Goal: Task Accomplishment & Management: Use online tool/utility

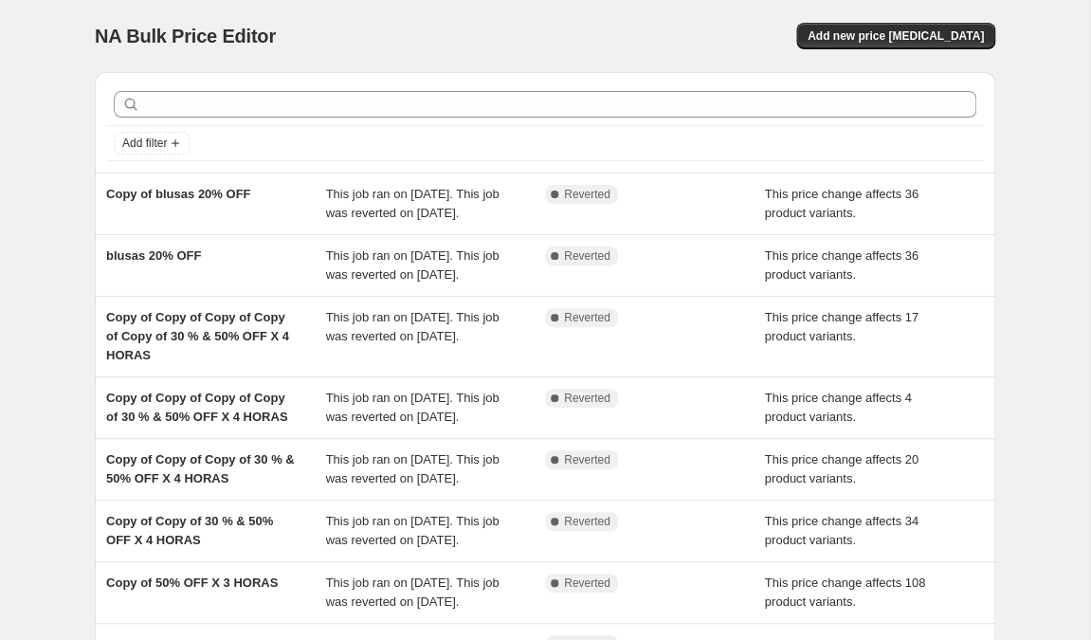
click at [159, 284] on div "blusas 20% OFF" at bounding box center [216, 265] width 220 height 38
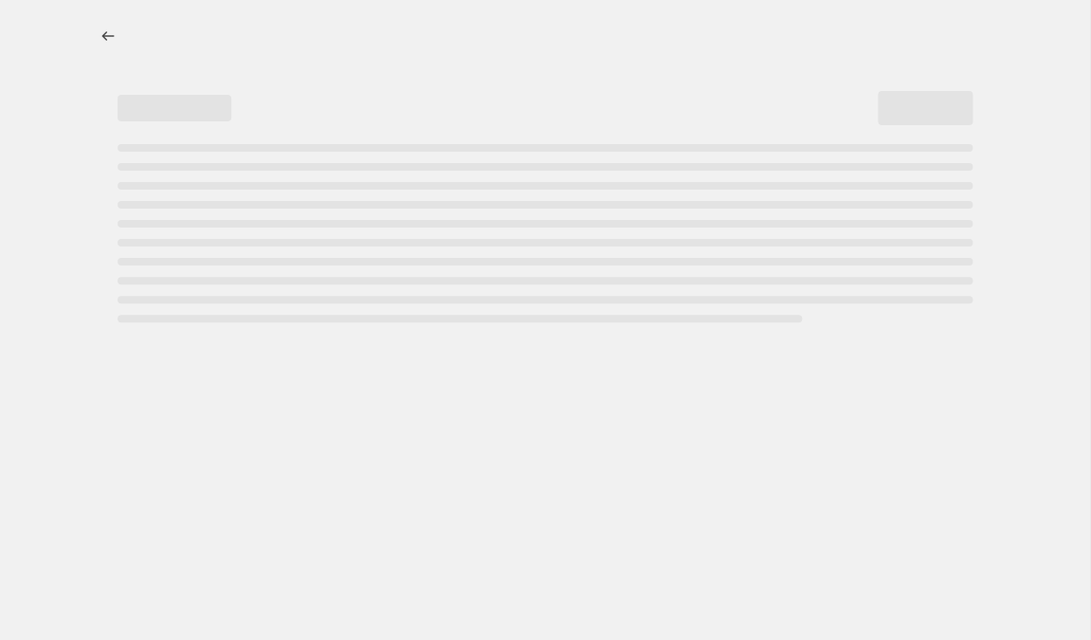
select select "pcap"
select select "no_change"
select select "collection"
select select "product_status"
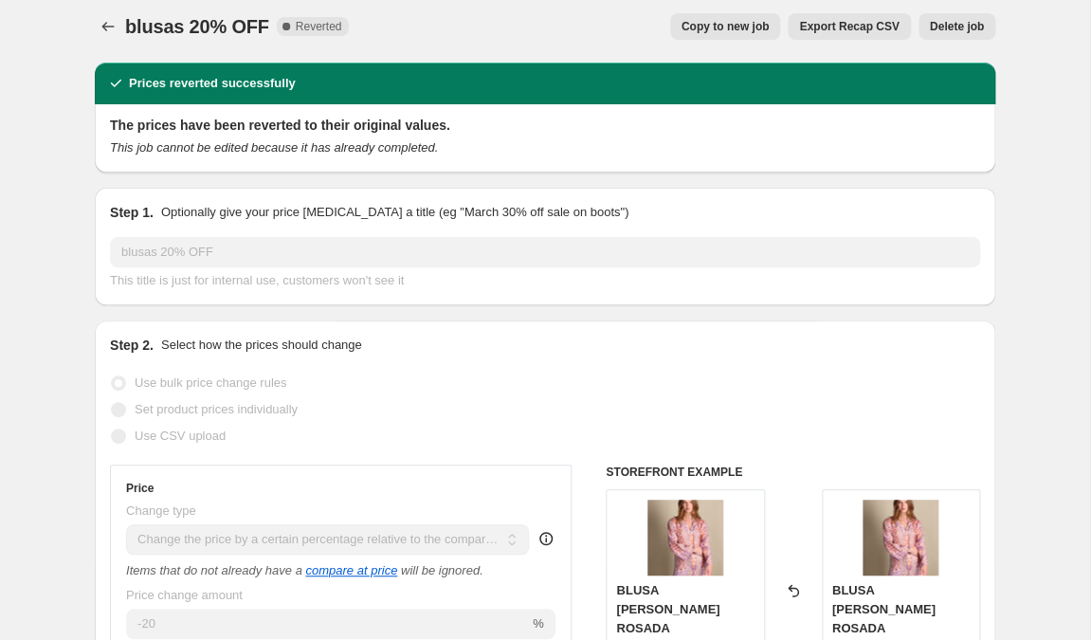
scroll to position [5, 0]
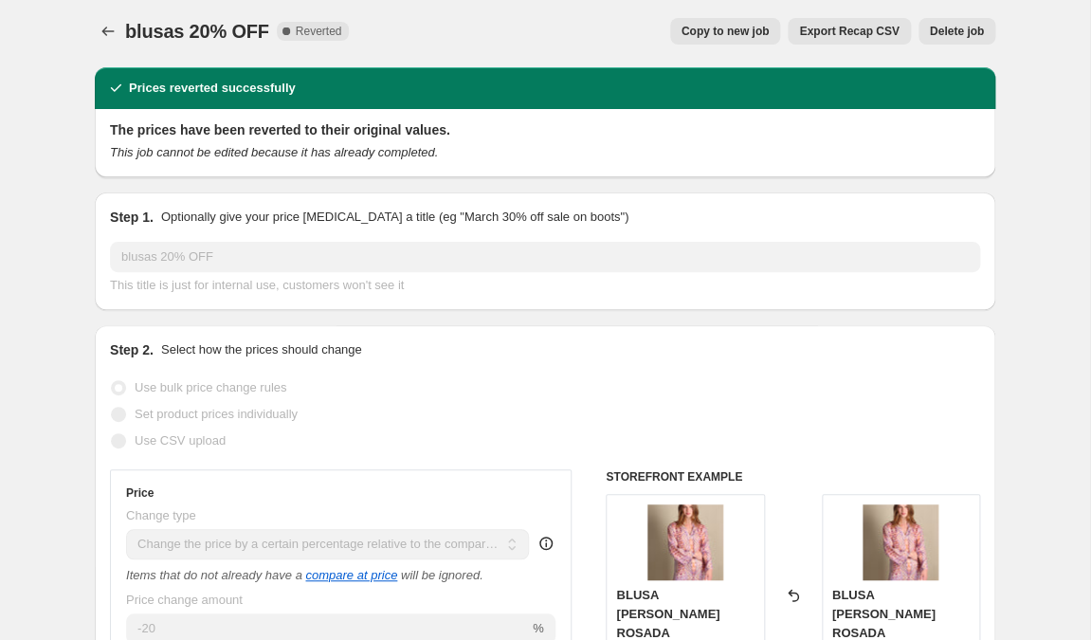
click at [694, 39] on span "Copy to new job" at bounding box center [726, 31] width 88 height 15
select select "pcap"
select select "no_change"
select select "collection"
select select "product_status"
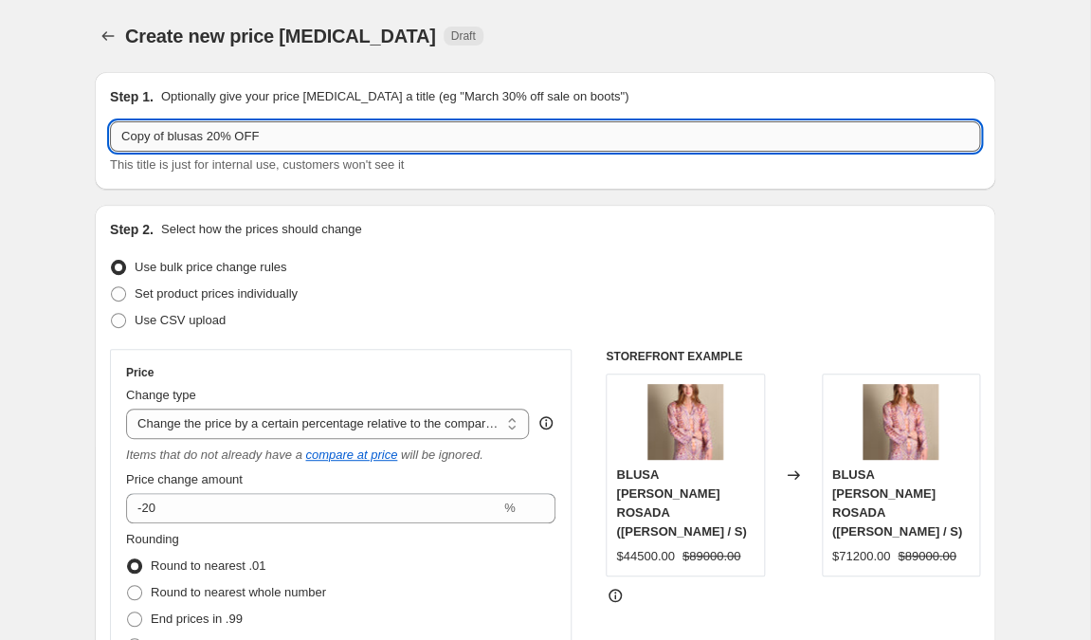
click at [218, 137] on input "Copy of blusas 20% OFF" at bounding box center [545, 136] width 870 height 30
drag, startPoint x: 178, startPoint y: 137, endPoint x: 86, endPoint y: 132, distance: 92.1
click at [110, 132] on input "Copy of blusas 30-40-50% OFF" at bounding box center [545, 136] width 870 height 30
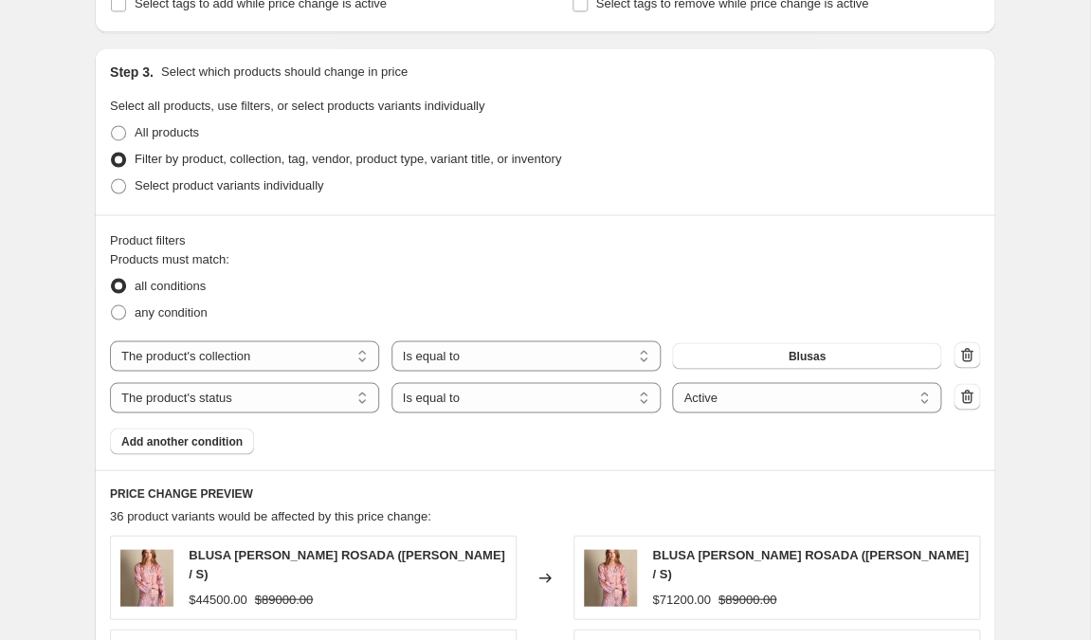
scroll to position [865, 0]
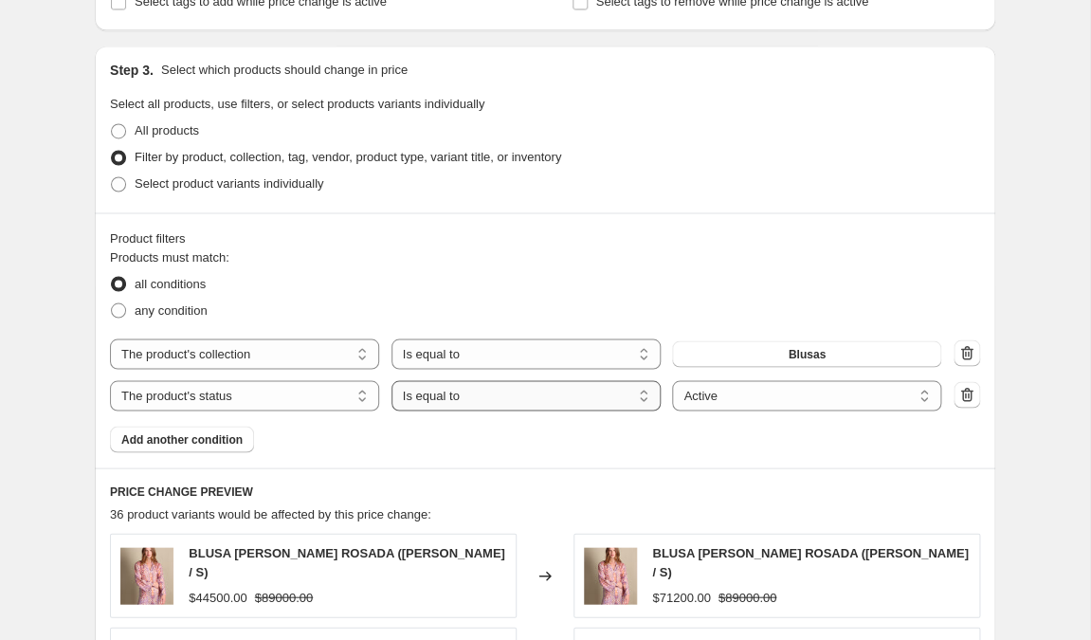
type input "Blusas 30-40-50% OFF"
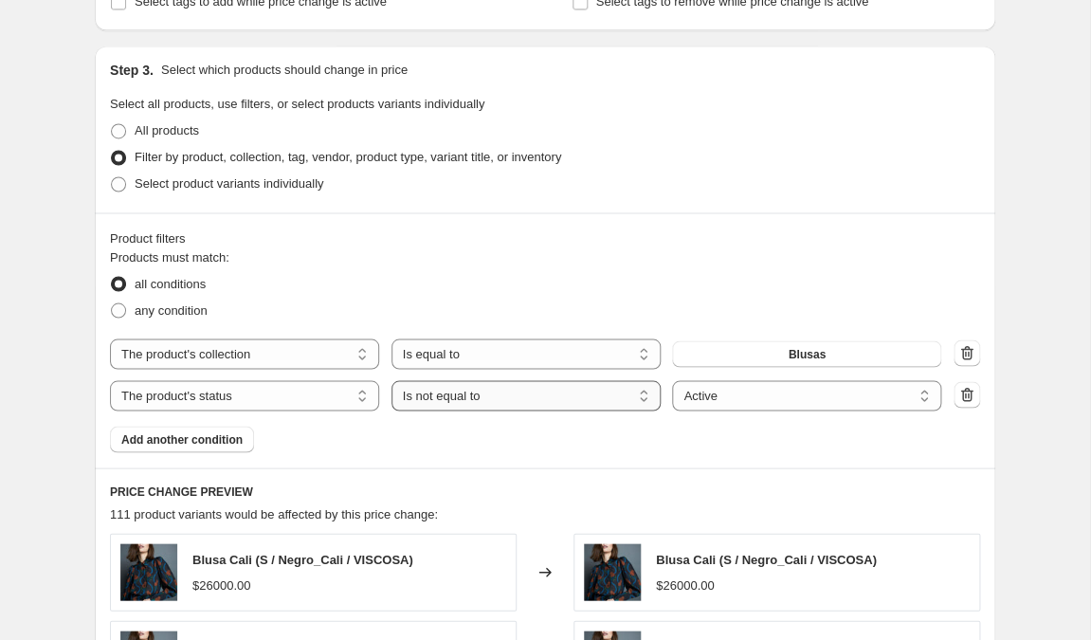
select select "equal"
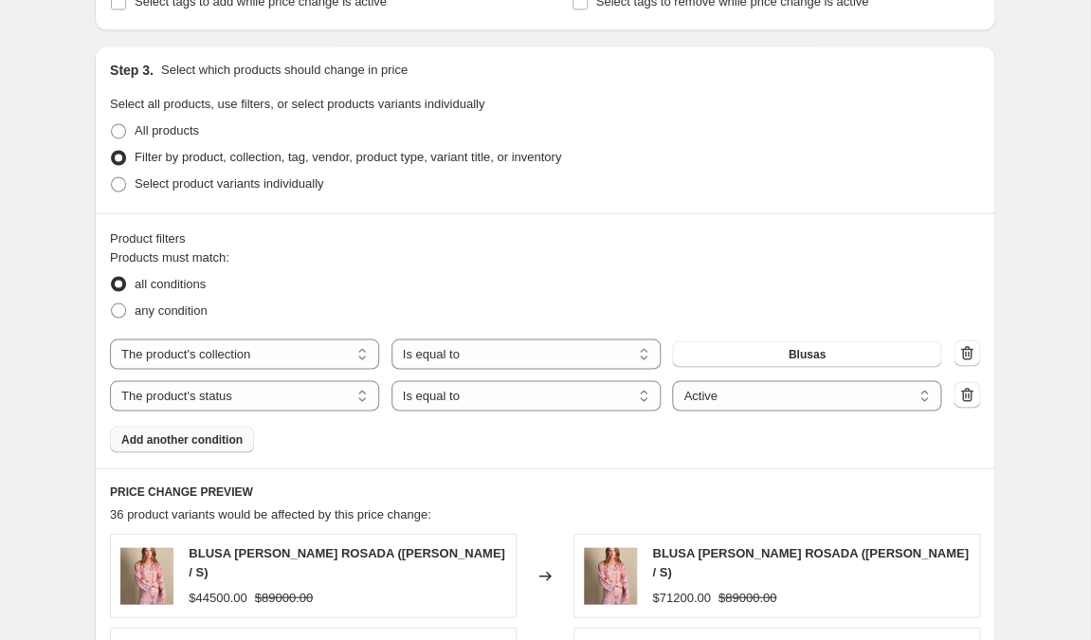
click at [205, 444] on span "Add another condition" at bounding box center [181, 438] width 121 height 15
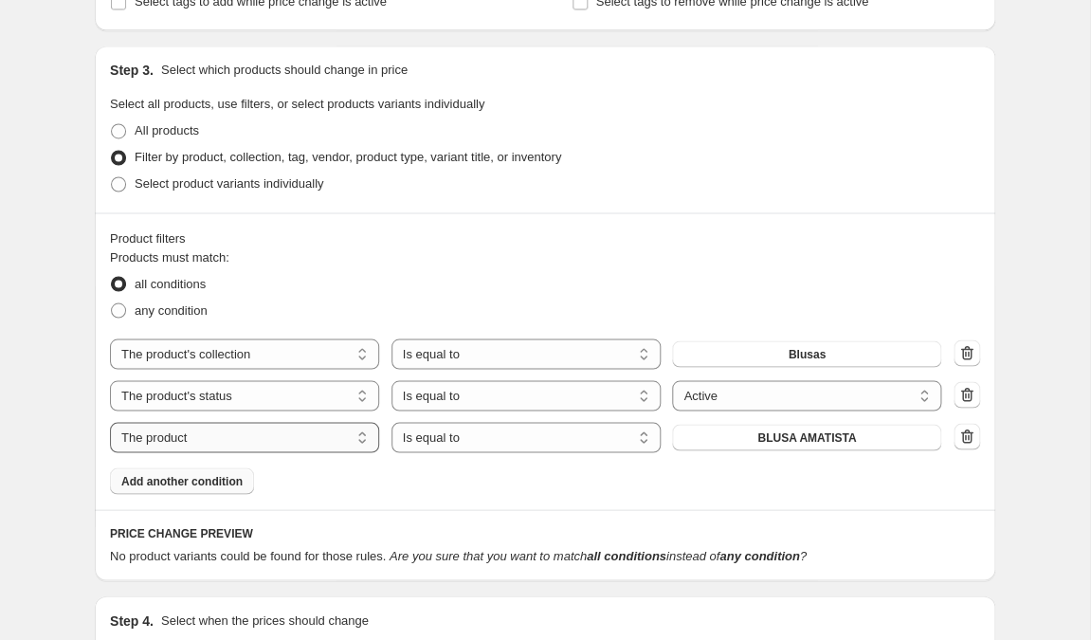
select select "collection"
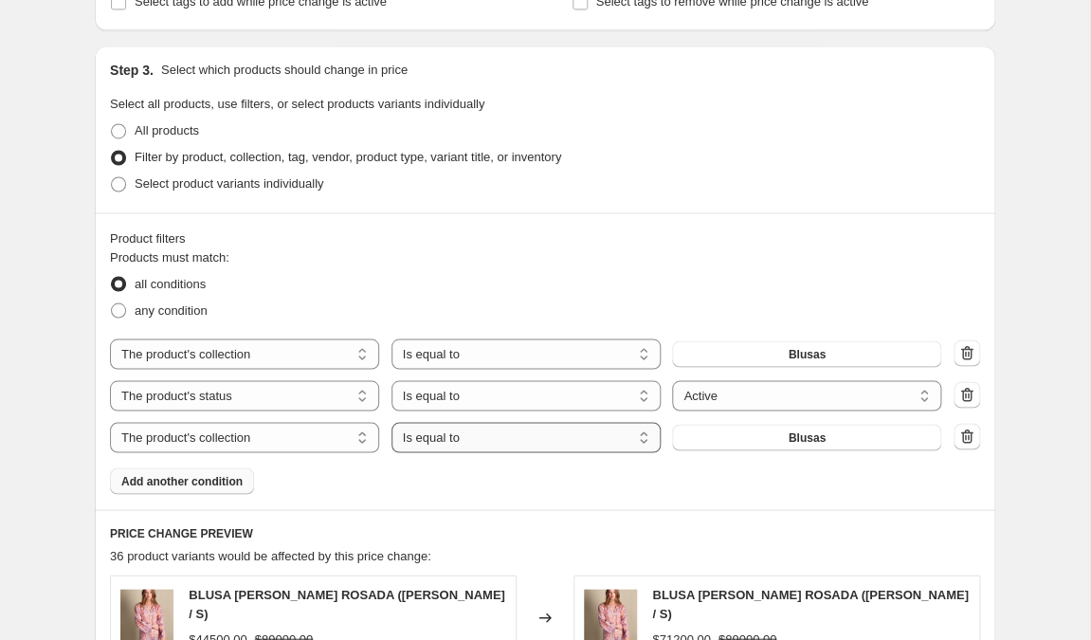
select select "not_equal"
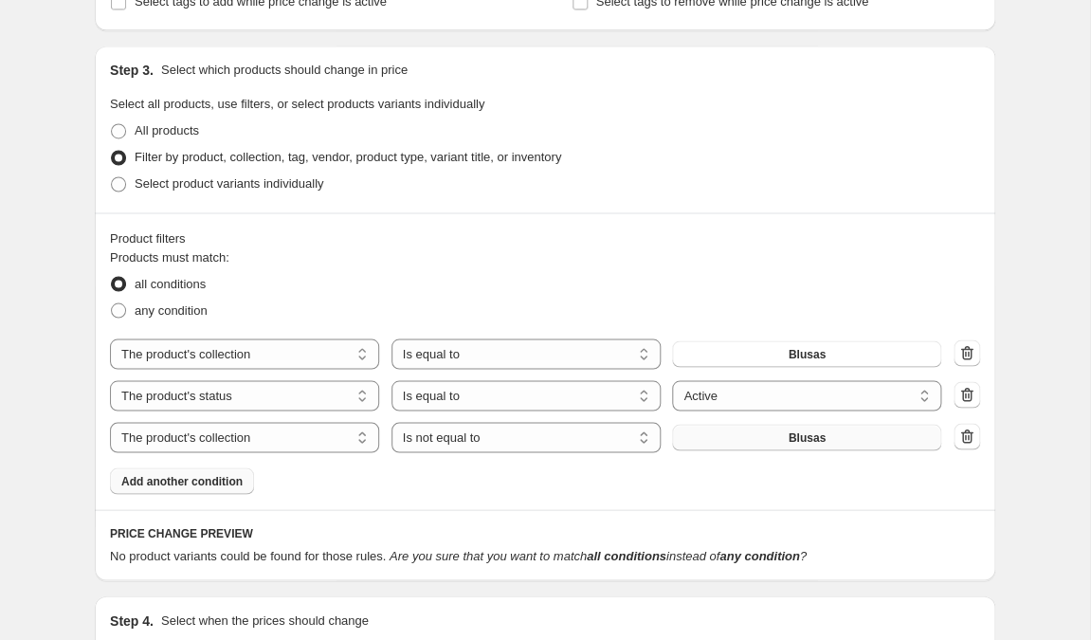
click at [734, 443] on button "Blusas" at bounding box center [806, 437] width 269 height 27
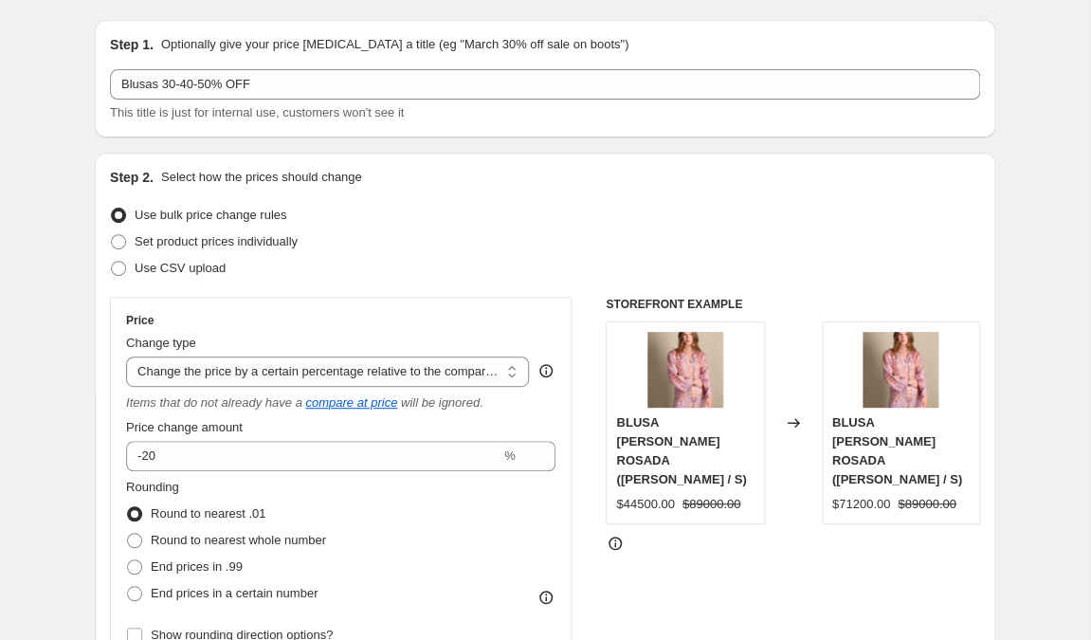
scroll to position [53, 0]
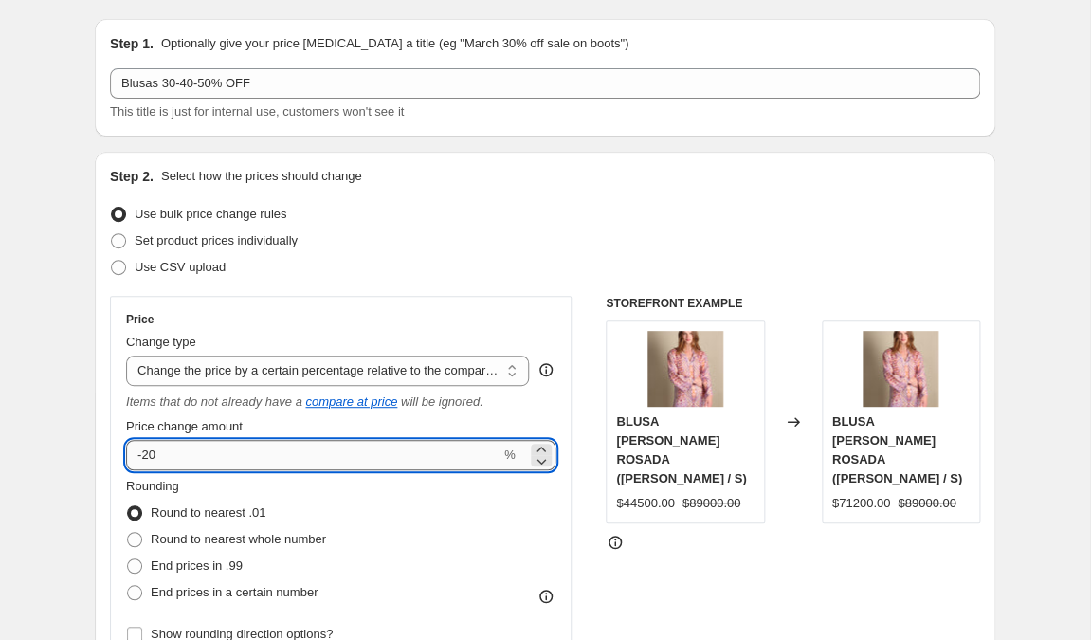
click at [151, 454] on input "-20" at bounding box center [313, 455] width 374 height 30
type input "-40"
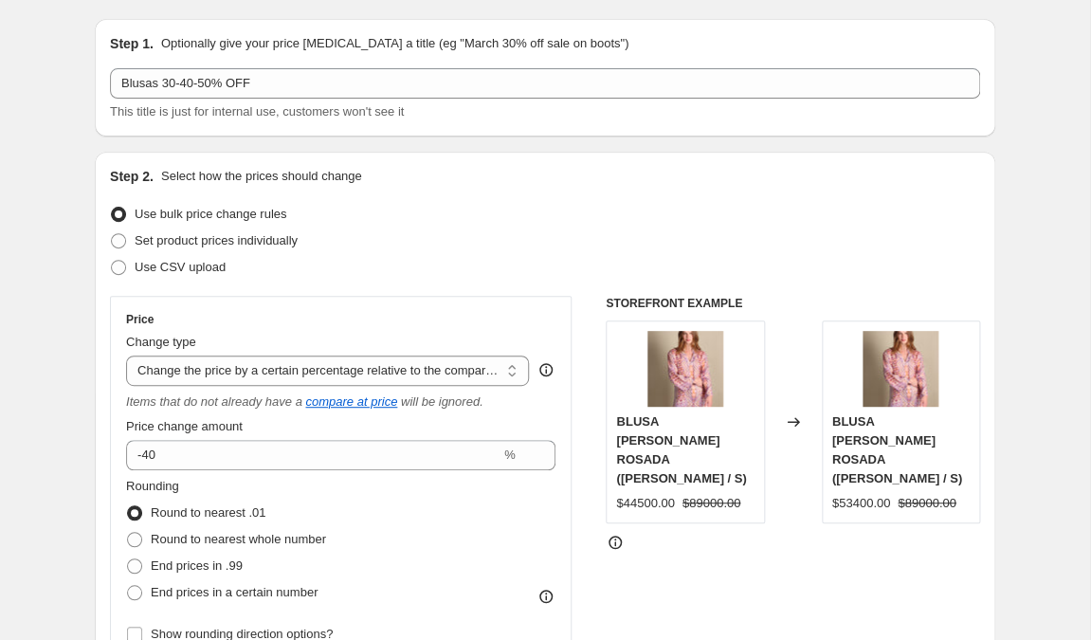
click at [686, 593] on div "STOREFRONT EXAMPLE BLUSA SEDA MADRID ROSADA (Rosa / S) $44500.00 $89000.00 Chan…" at bounding box center [793, 540] width 374 height 489
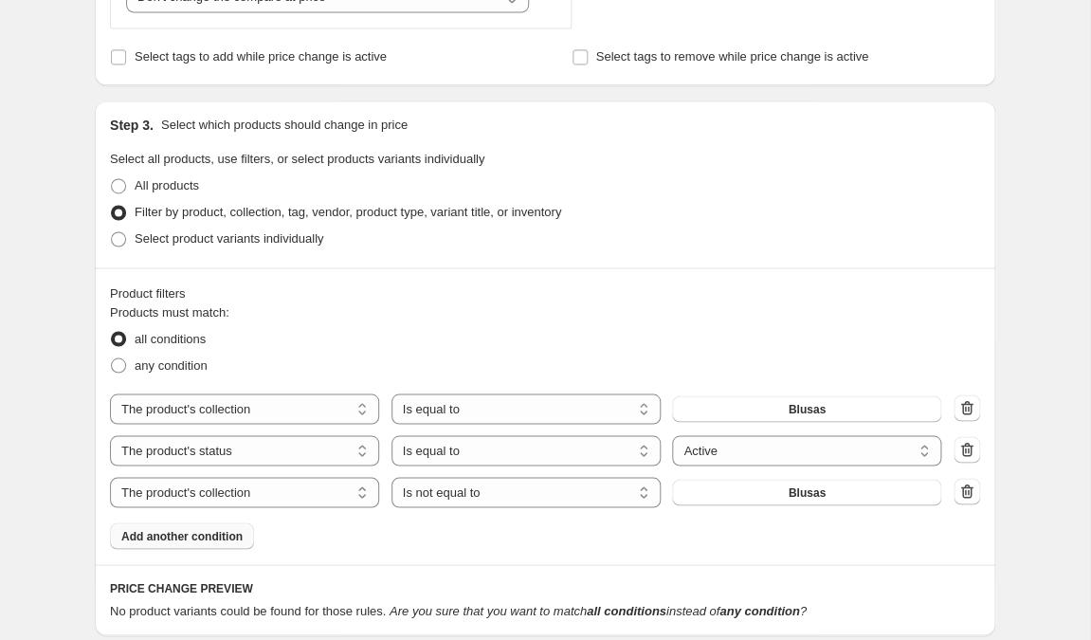
scroll to position [812, 0]
click at [967, 489] on icon "button" at bounding box center [967, 489] width 19 height 19
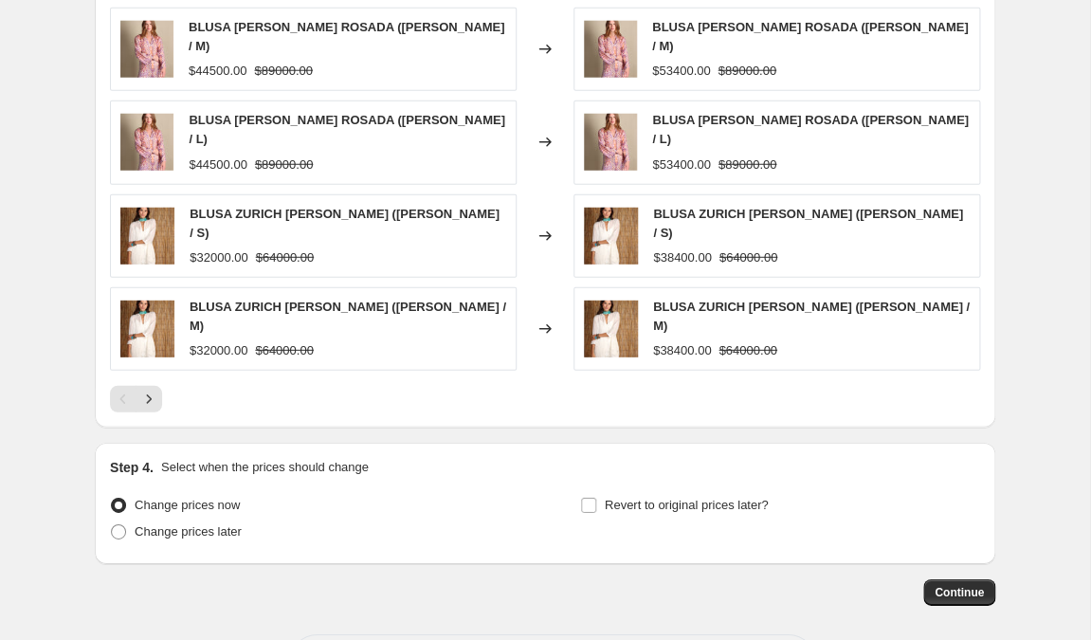
scroll to position [1536, 0]
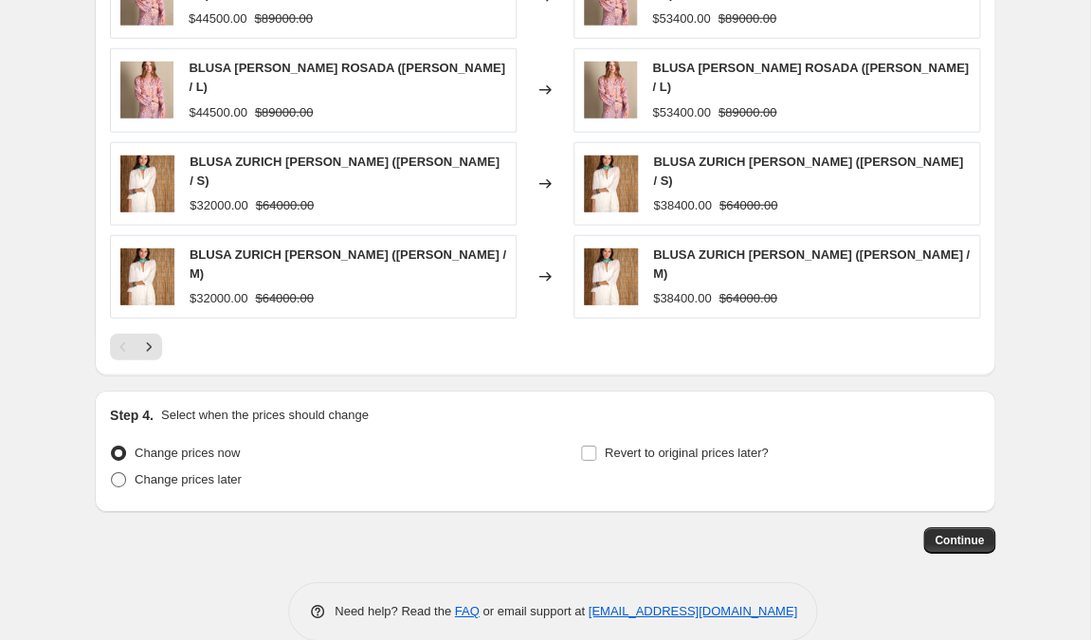
click at [113, 472] on span at bounding box center [118, 479] width 15 height 15
click at [112, 472] on input "Change prices later" at bounding box center [111, 472] width 1 height 1
radio input "true"
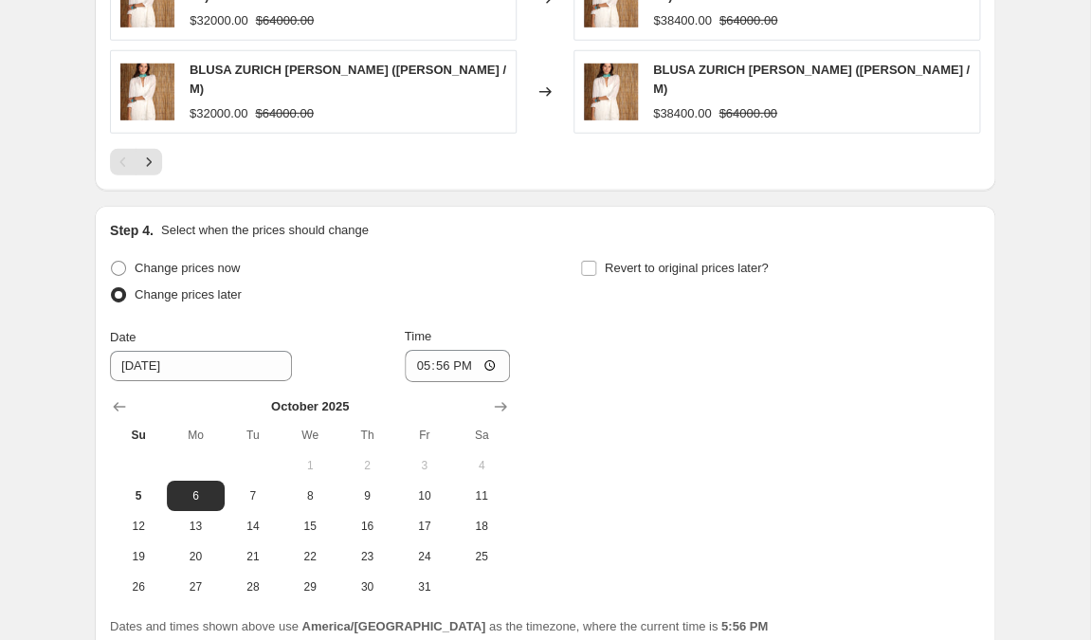
scroll to position [1725, 0]
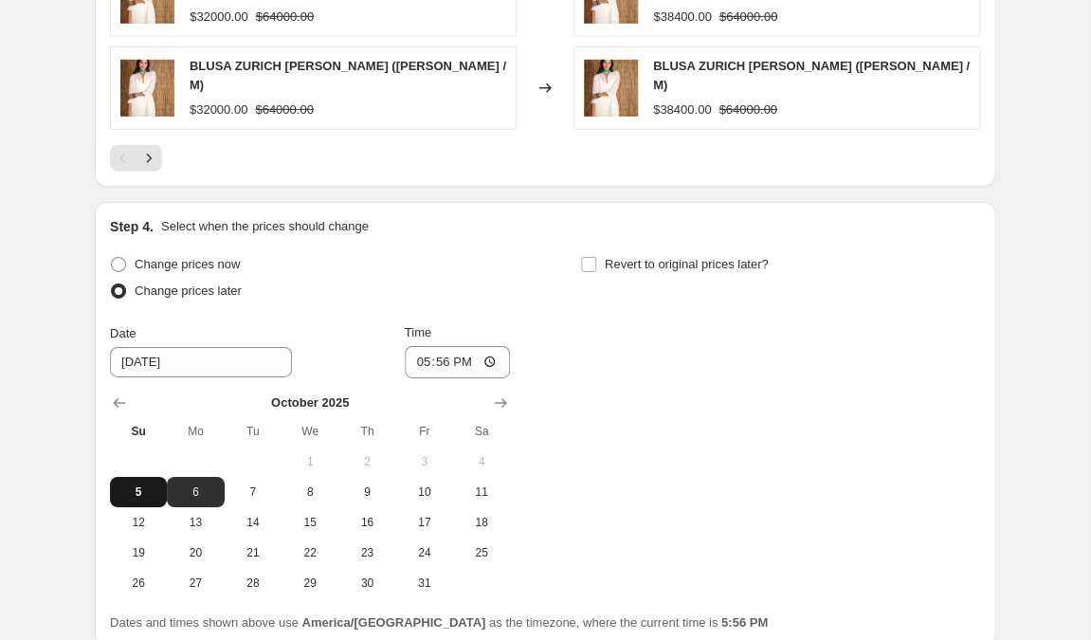
click at [137, 484] on span "5" at bounding box center [139, 491] width 42 height 15
type input "10/5/2025"
click at [465, 346] on input "17:56" at bounding box center [458, 362] width 106 height 32
click at [437, 346] on input "17:56" at bounding box center [458, 362] width 106 height 32
type input "23:55"
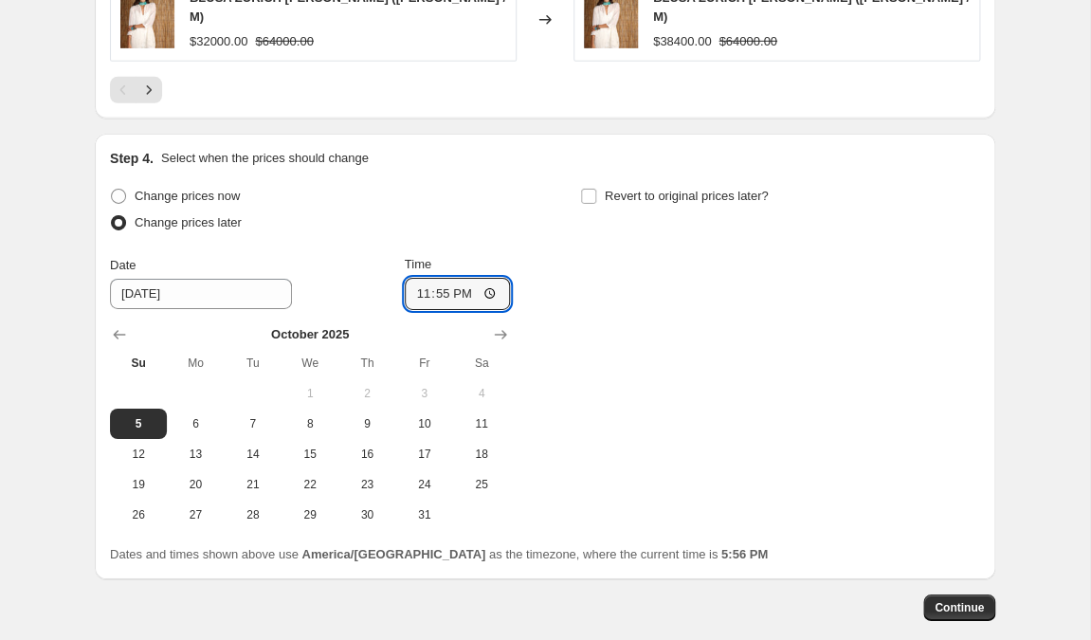
scroll to position [1858, 0]
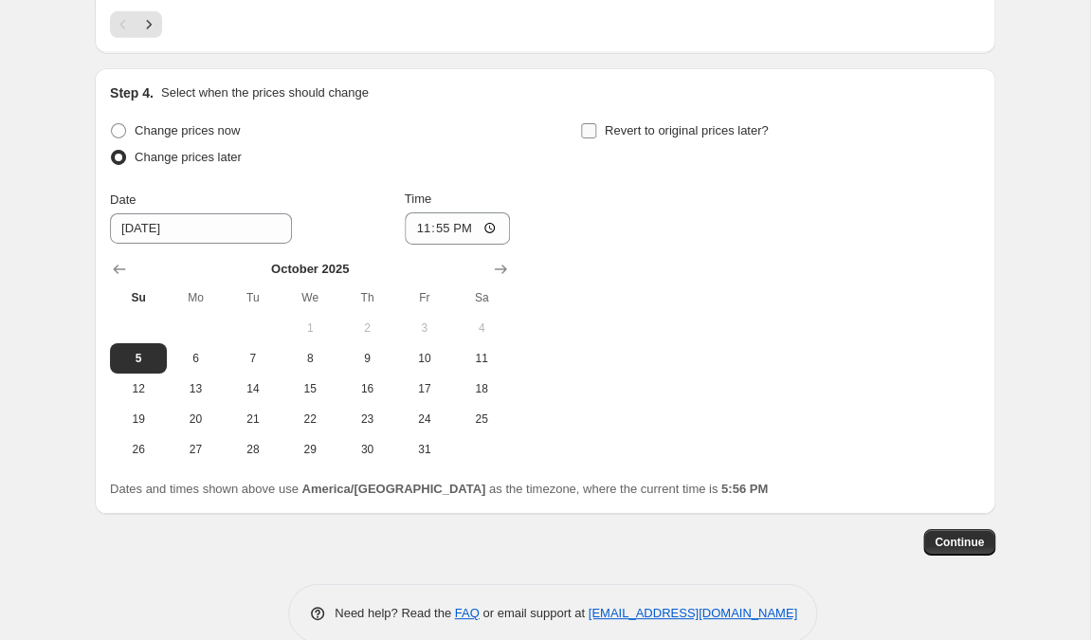
click at [591, 123] on input "Revert to original prices later?" at bounding box center [588, 130] width 15 height 15
checkbox input "true"
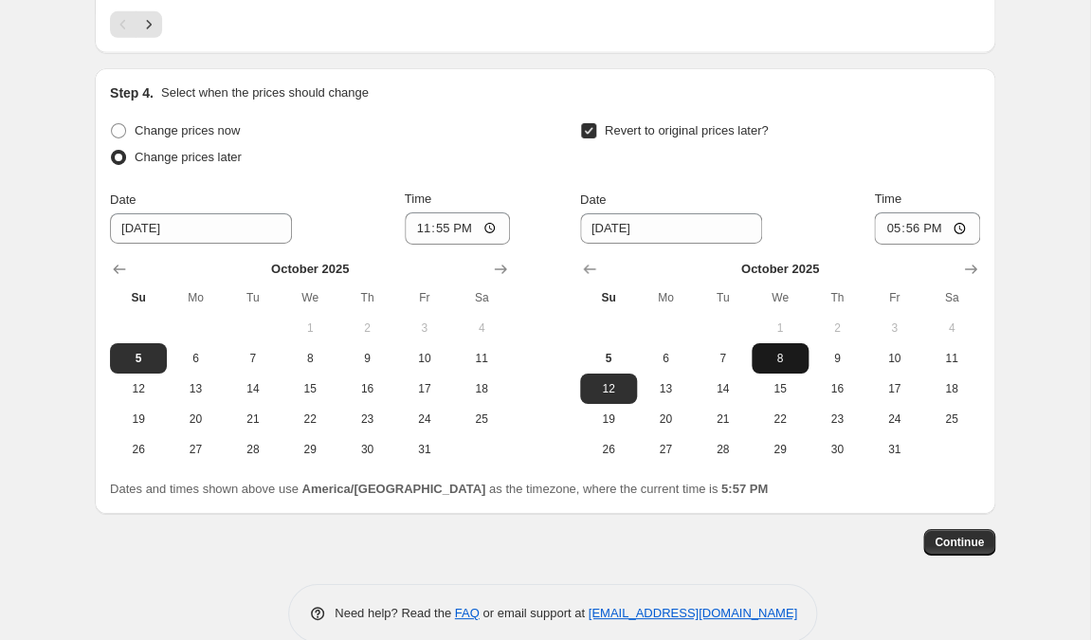
click at [774, 351] on span "8" at bounding box center [780, 358] width 42 height 15
type input "10/8/2025"
click at [904, 212] on input "17:56" at bounding box center [927, 228] width 106 height 32
click at [958, 535] on span "Continue" at bounding box center [959, 542] width 49 height 15
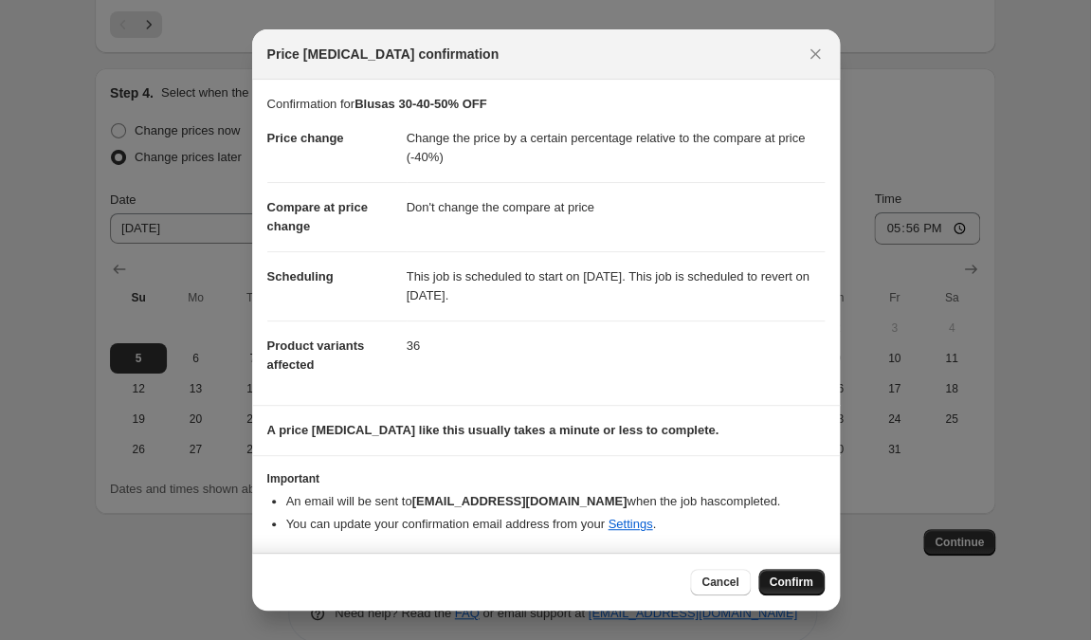
click at [804, 583] on span "Confirm" at bounding box center [792, 582] width 44 height 15
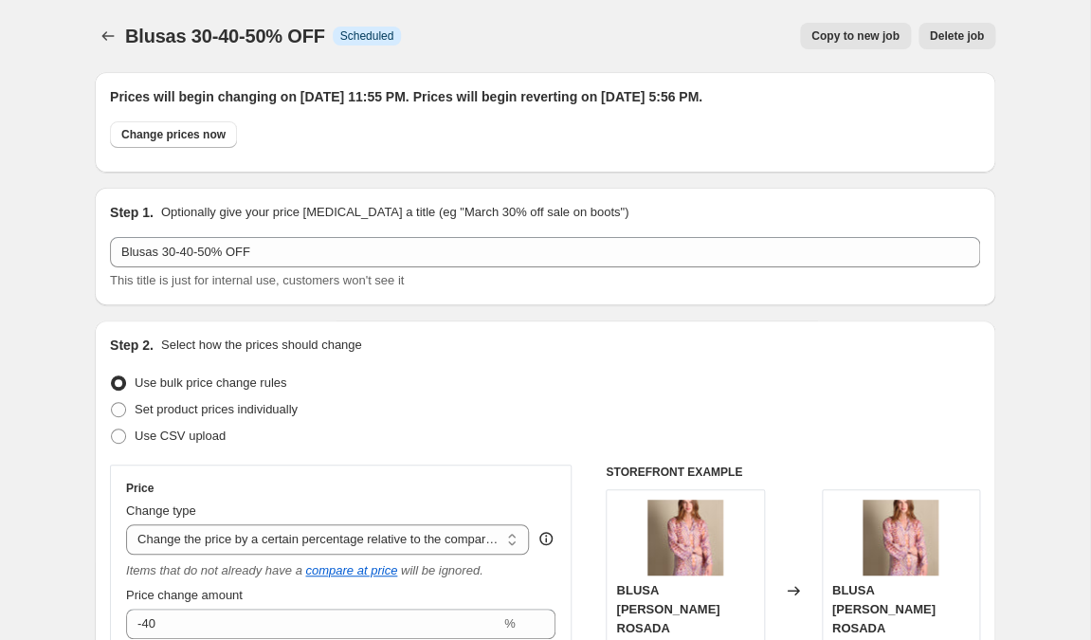
click at [840, 34] on span "Copy to new job" at bounding box center [856, 35] width 88 height 15
select select "pcap"
select select "no_change"
select select "collection"
select select "product_status"
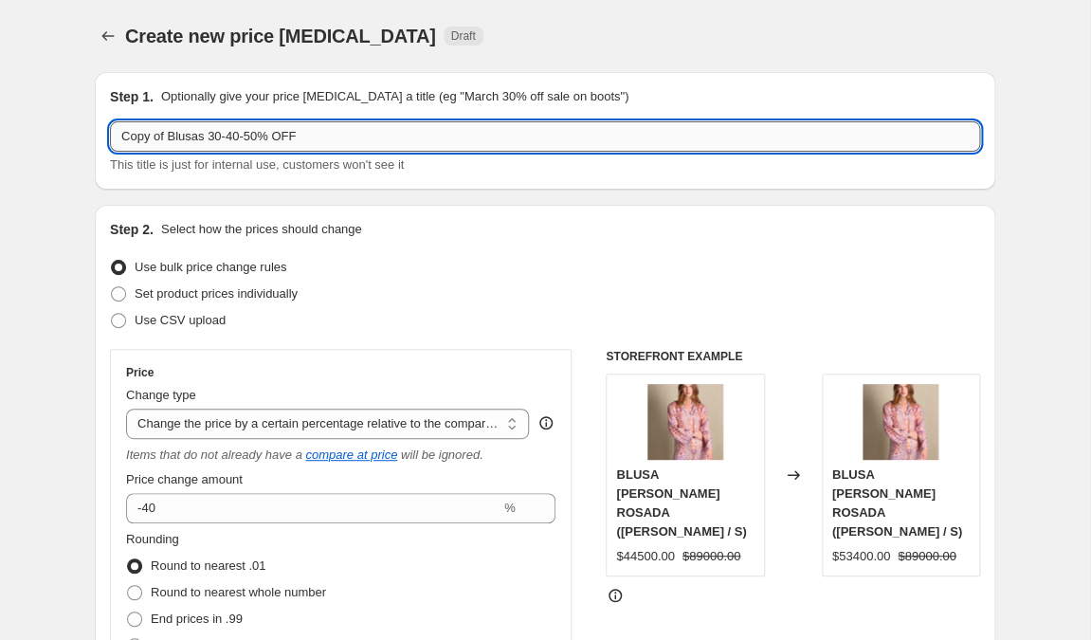
drag, startPoint x: 283, startPoint y: 137, endPoint x: 77, endPoint y: 141, distance: 206.7
click at [110, 141] on input "Copy of Blusas 30-40-50% OFF" at bounding box center [545, 136] width 870 height 30
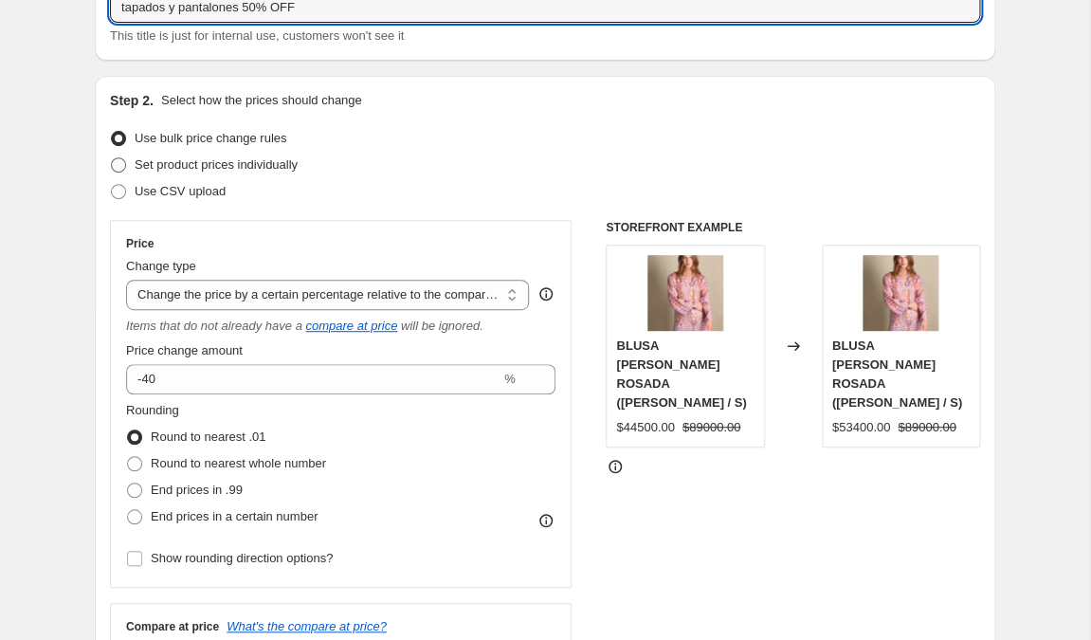
scroll to position [142, 0]
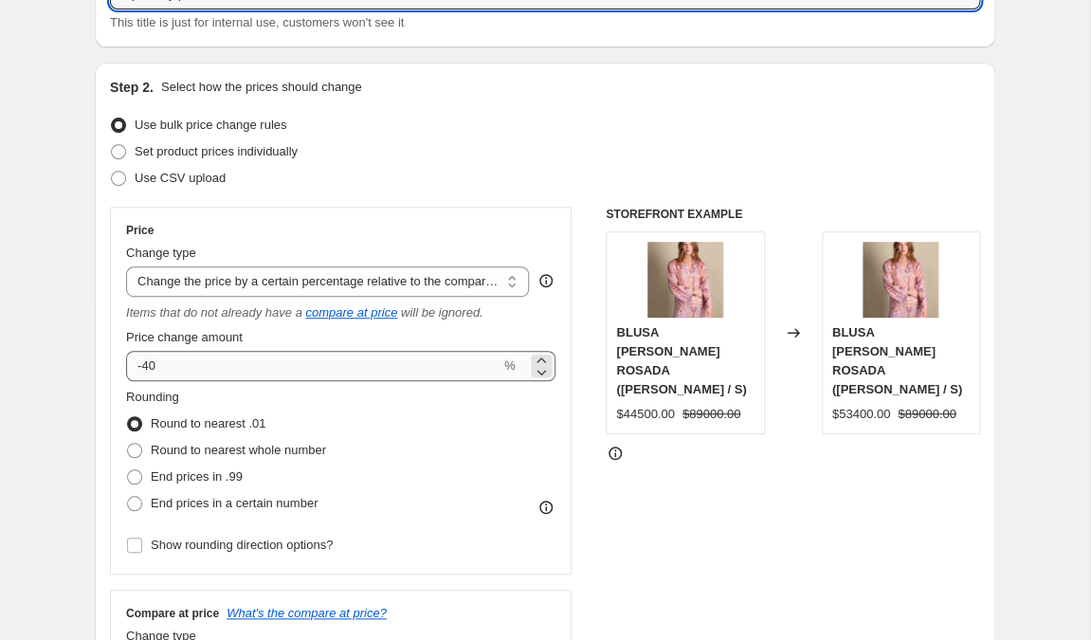
type input "tapados y pantalones 50% OFF"
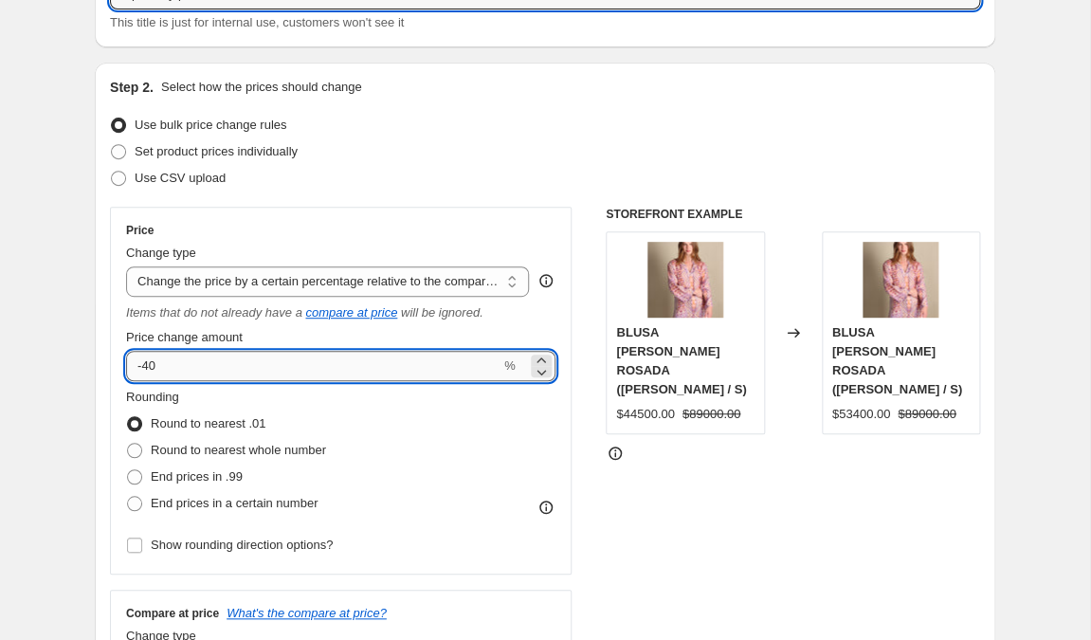
click at [152, 366] on input "-40" at bounding box center [313, 366] width 374 height 30
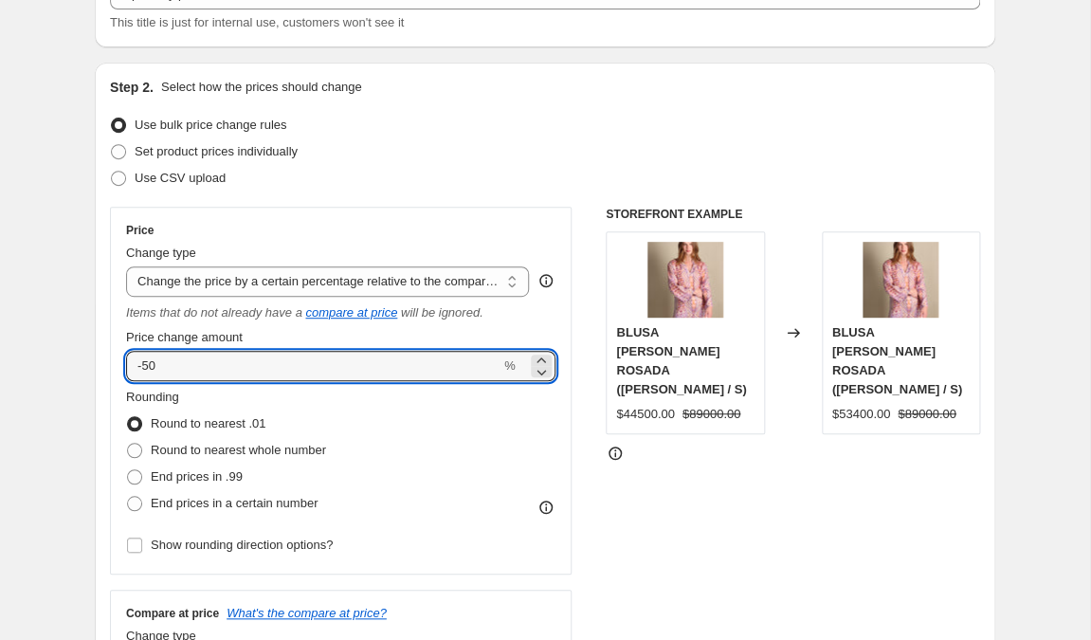
type input "-50"
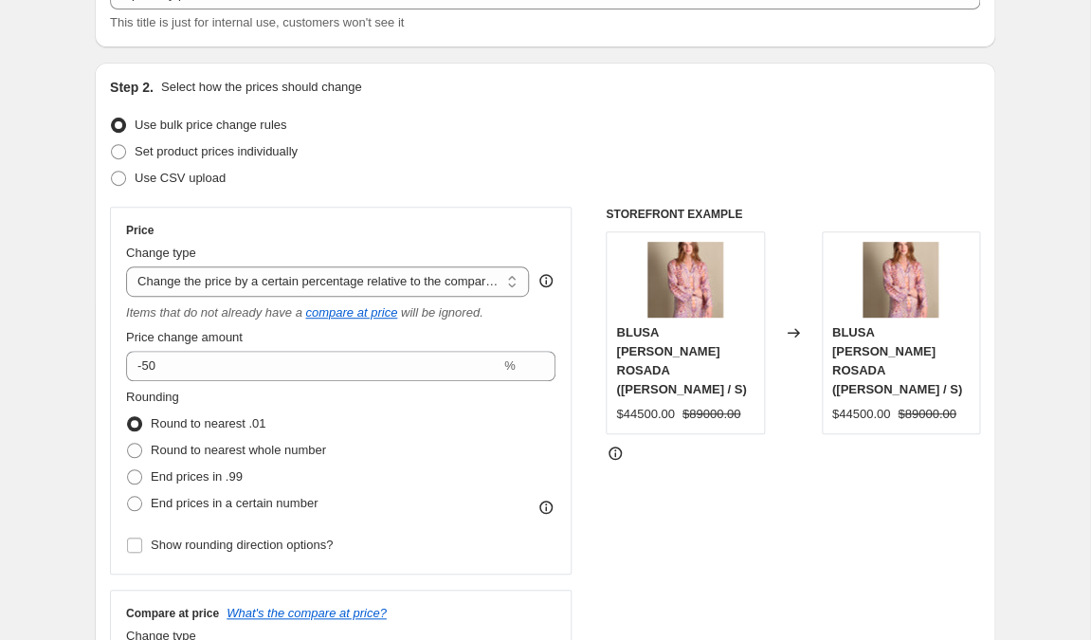
click at [724, 540] on div "STOREFRONT EXAMPLE BLUSA SEDA MADRID ROSADA (Rosa / S) $44500.00 $89000.00 Chan…" at bounding box center [793, 451] width 374 height 489
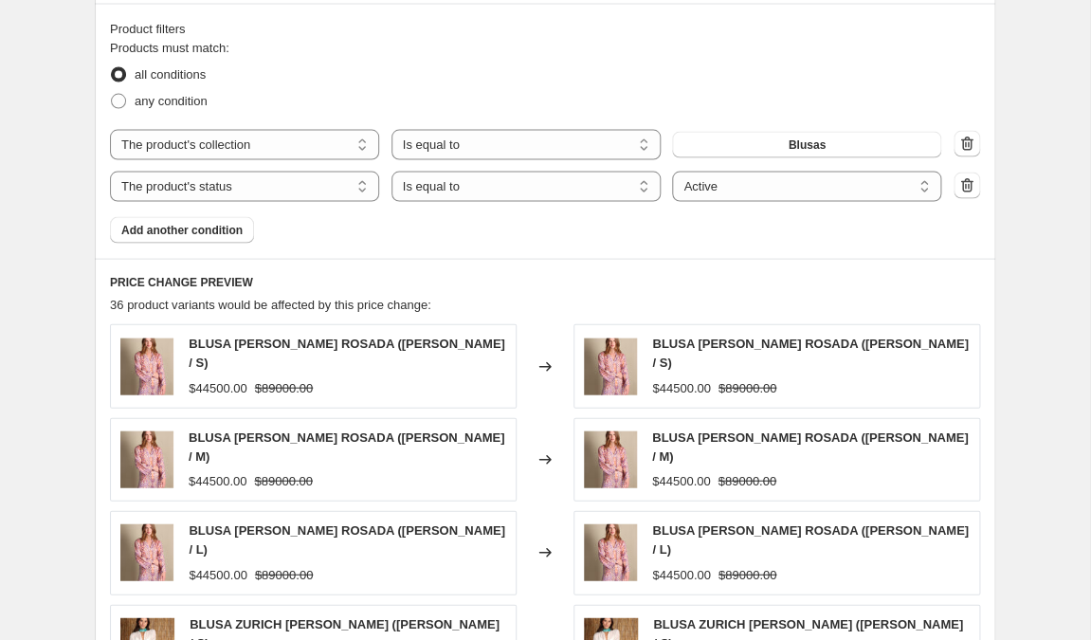
scroll to position [1077, 0]
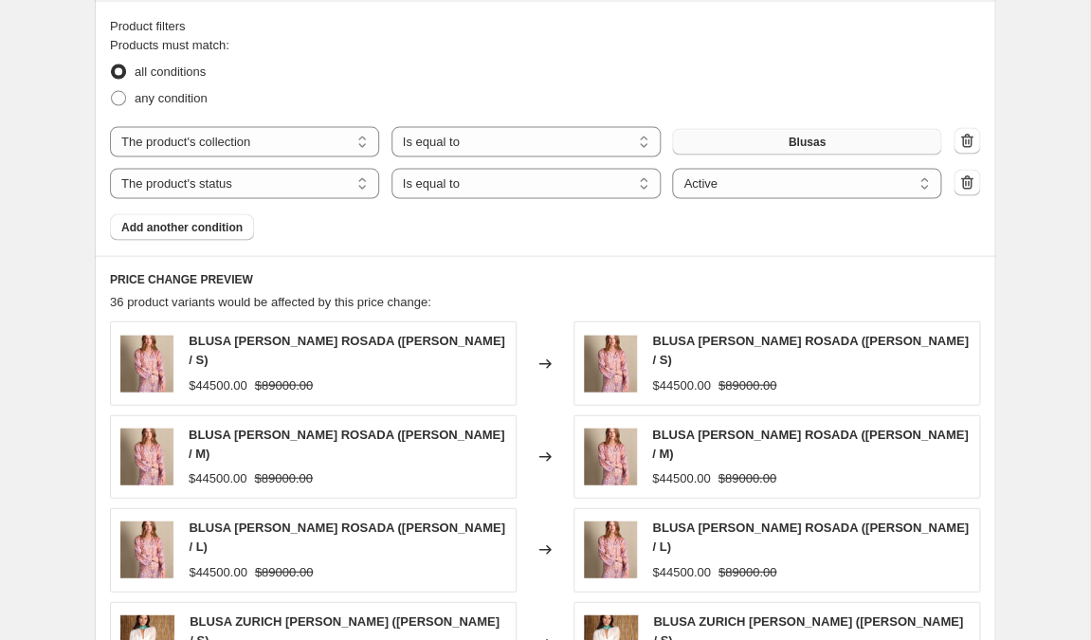
click at [738, 141] on button "Blusas" at bounding box center [806, 141] width 269 height 27
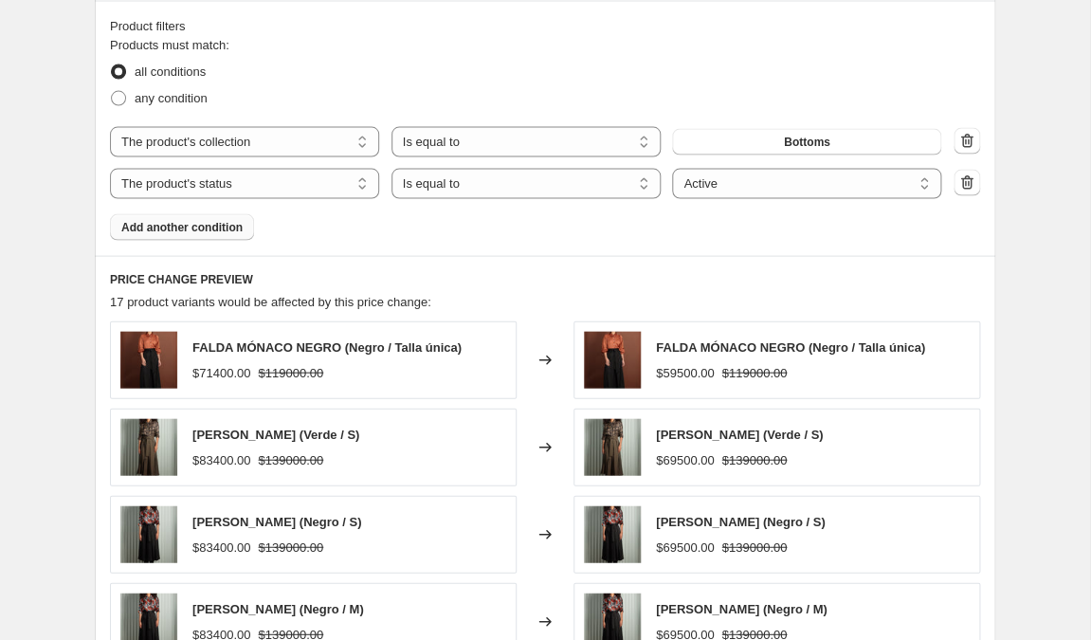
click at [196, 225] on span "Add another condition" at bounding box center [181, 226] width 121 height 15
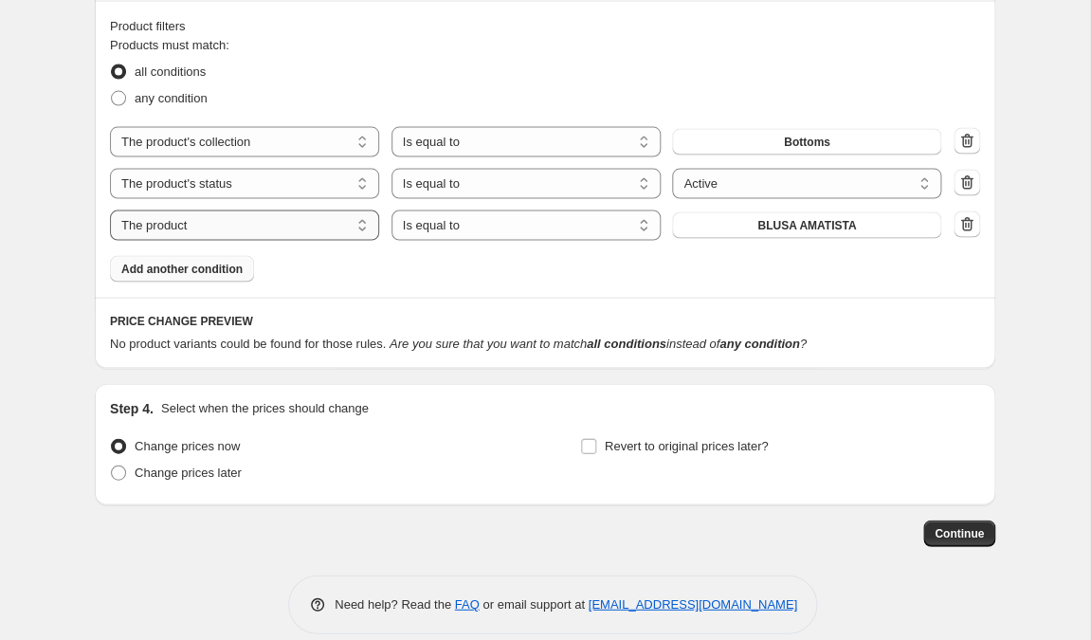
select select "collection"
click at [713, 228] on button "Blusas" at bounding box center [806, 224] width 269 height 27
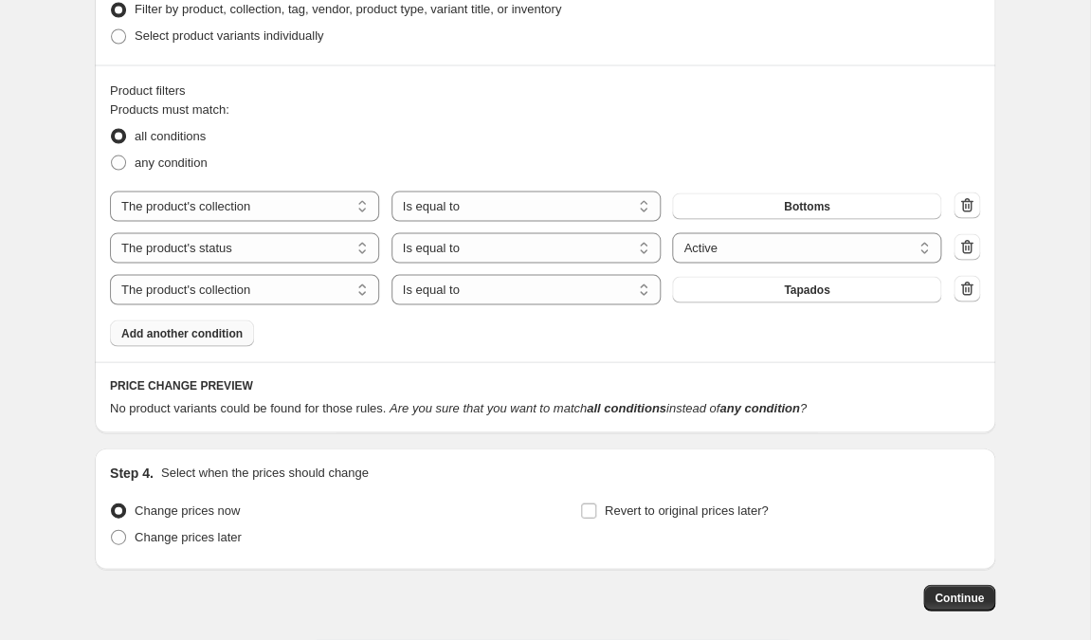
scroll to position [1100, 0]
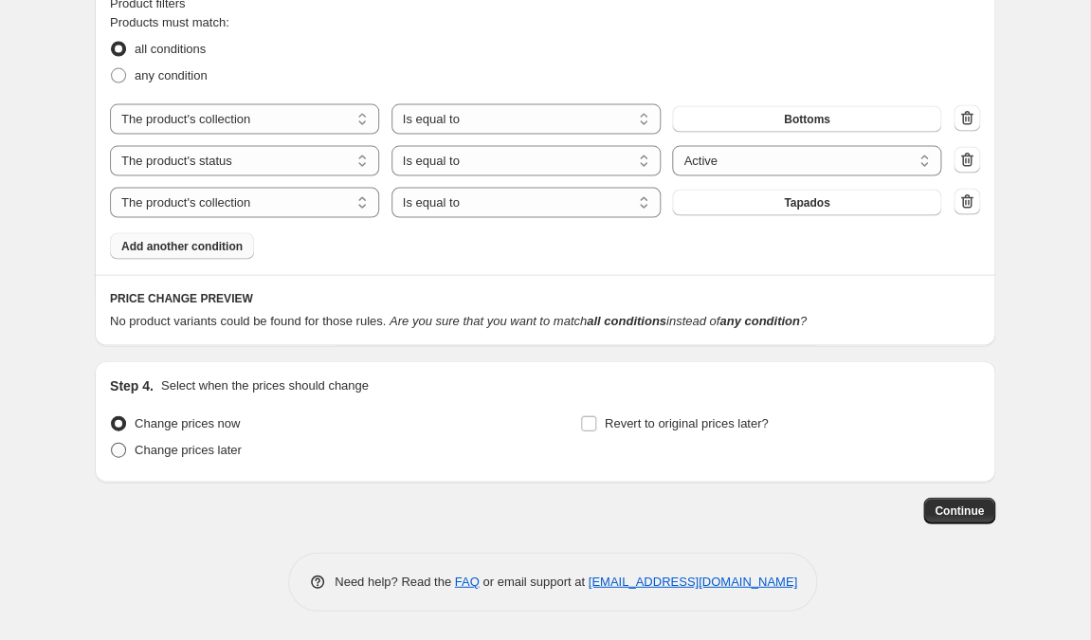
click at [117, 453] on span at bounding box center [118, 450] width 15 height 15
click at [112, 444] on input "Change prices later" at bounding box center [111, 443] width 1 height 1
radio input "true"
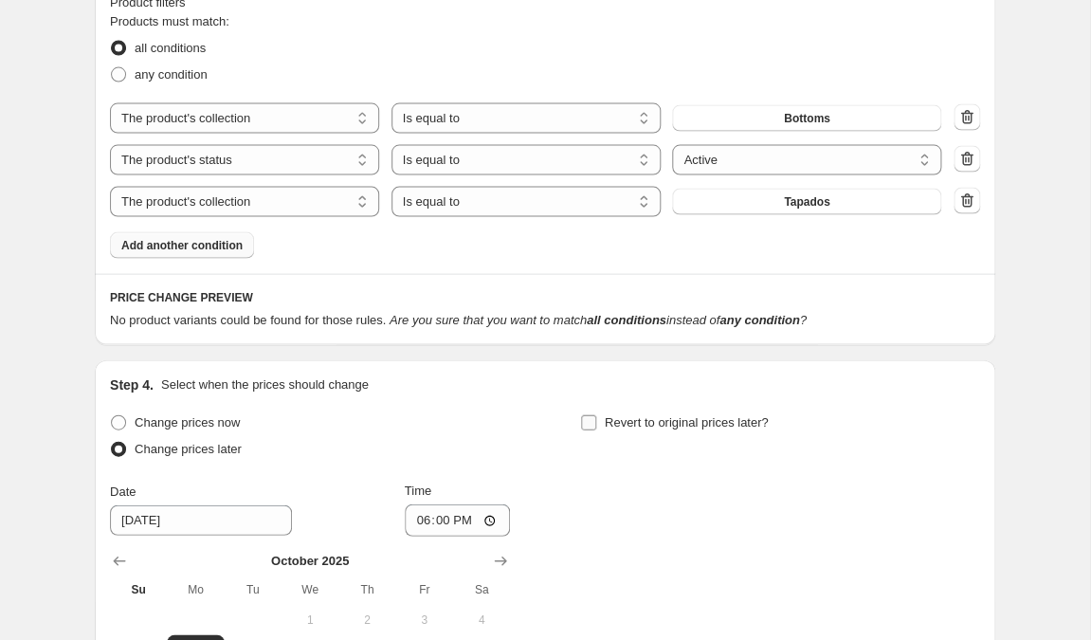
click at [591, 422] on input "Revert to original prices later?" at bounding box center [588, 422] width 15 height 15
checkbox input "true"
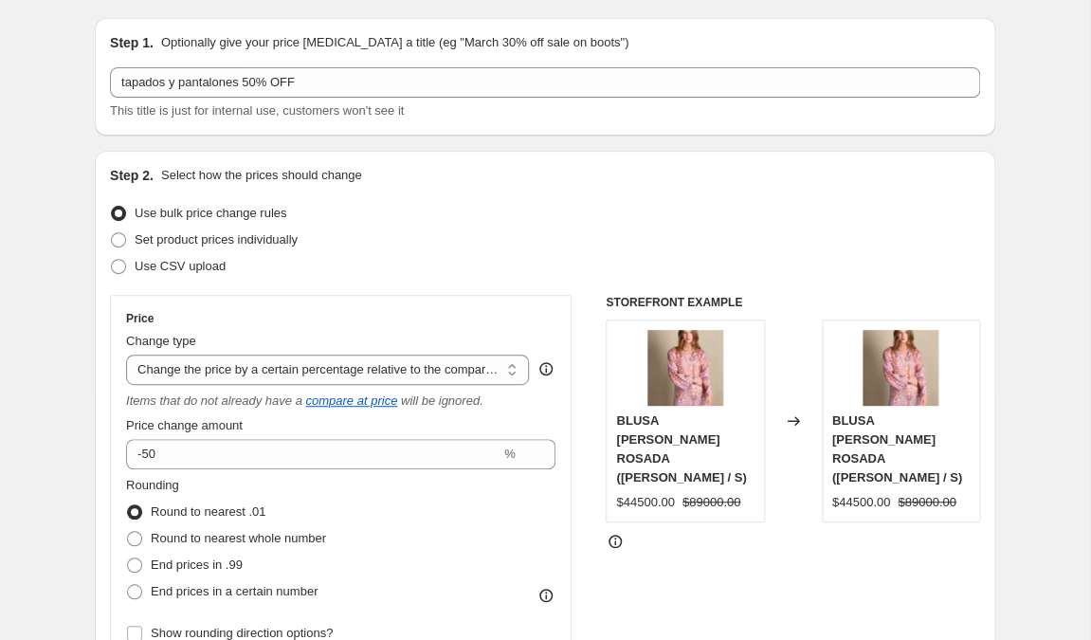
scroll to position [52, 0]
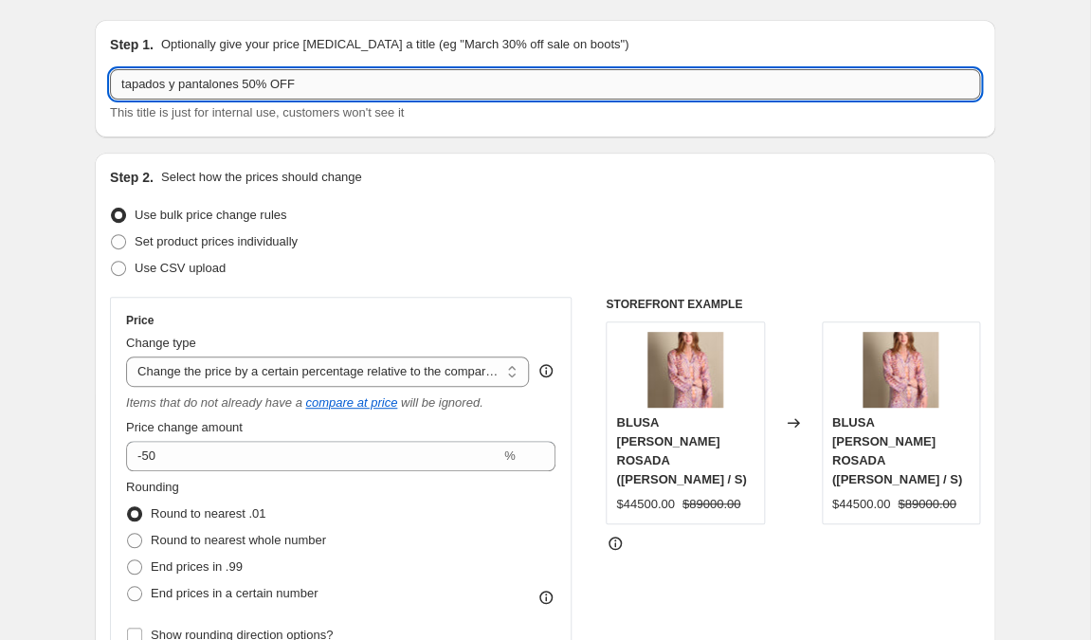
click at [245, 88] on input "tapados y pantalones 50% OFF" at bounding box center [545, 84] width 870 height 30
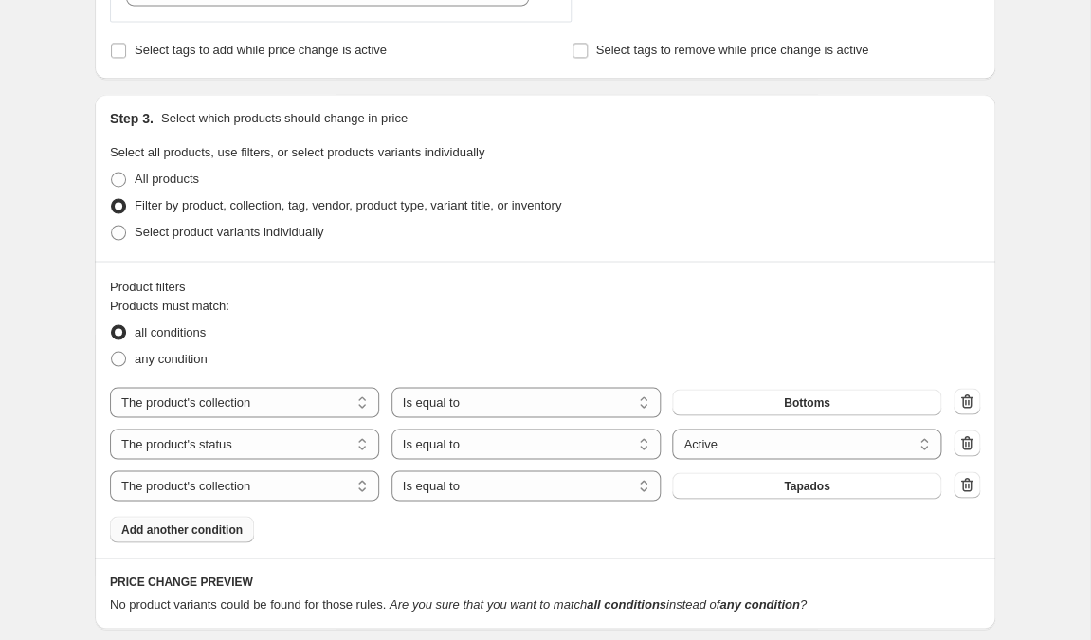
scroll to position [817, 0]
type input "TODO SALE 50% OFF"
click at [971, 484] on icon "button" at bounding box center [967, 483] width 12 height 14
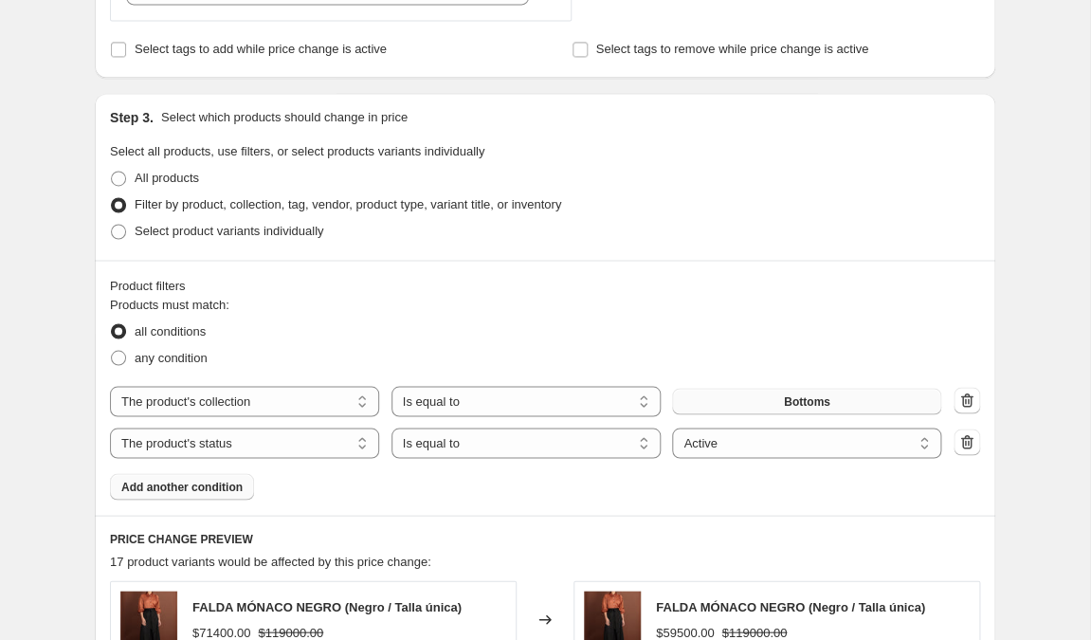
click at [900, 404] on button "Bottoms" at bounding box center [806, 401] width 269 height 27
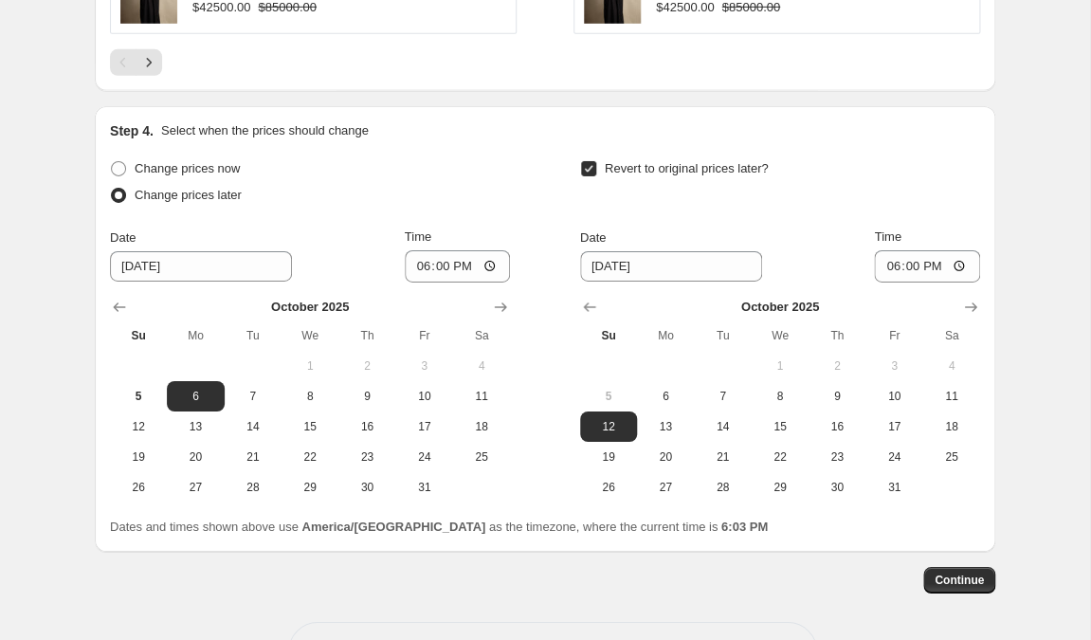
scroll to position [1828, 0]
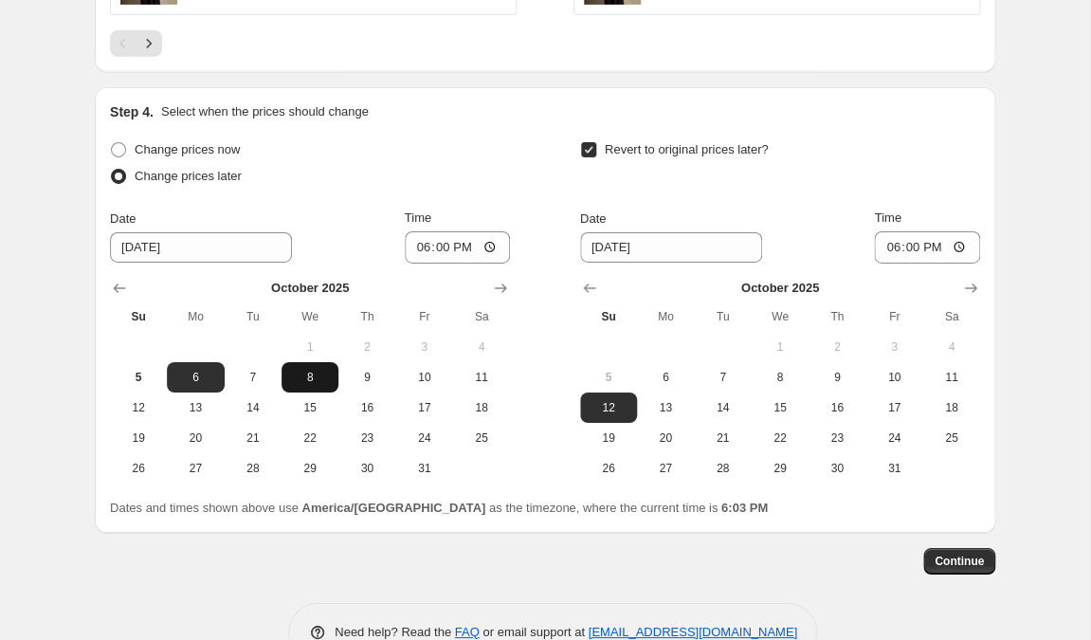
click at [308, 370] on span "8" at bounding box center [310, 377] width 42 height 15
type input "10/8/2025"
click at [778, 370] on span "8" at bounding box center [780, 377] width 42 height 15
type input "10/8/2025"
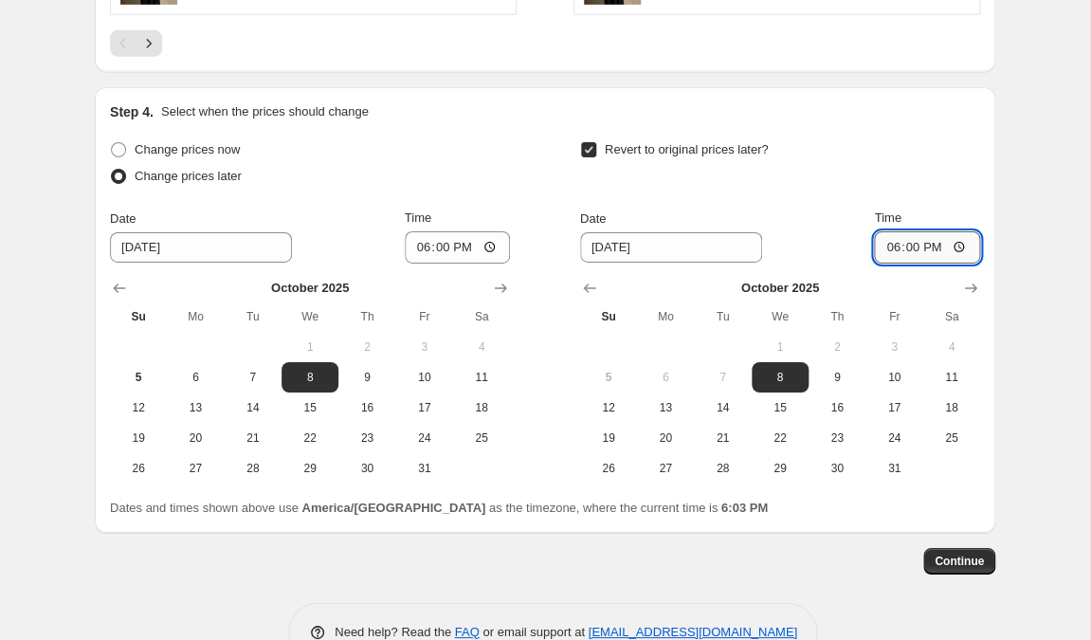
click at [910, 231] on input "18:00" at bounding box center [927, 247] width 106 height 32
type input "23:08"
click at [941, 231] on input "Time" at bounding box center [927, 247] width 106 height 32
click at [910, 231] on input "Time" at bounding box center [927, 247] width 106 height 32
type input "23:59"
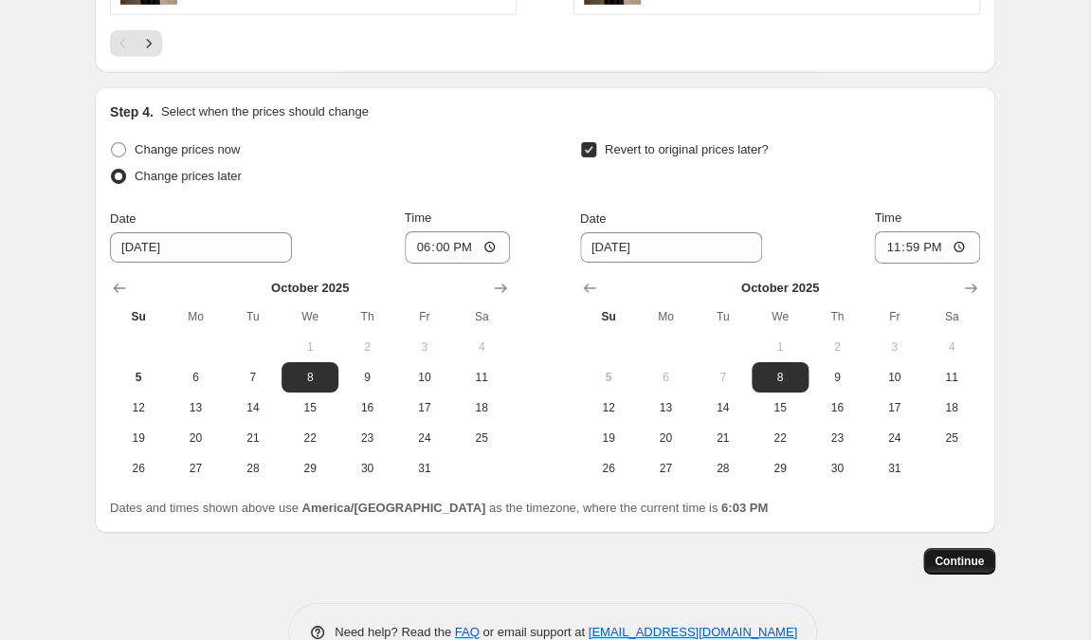
click at [944, 554] on span "Continue" at bounding box center [959, 561] width 49 height 15
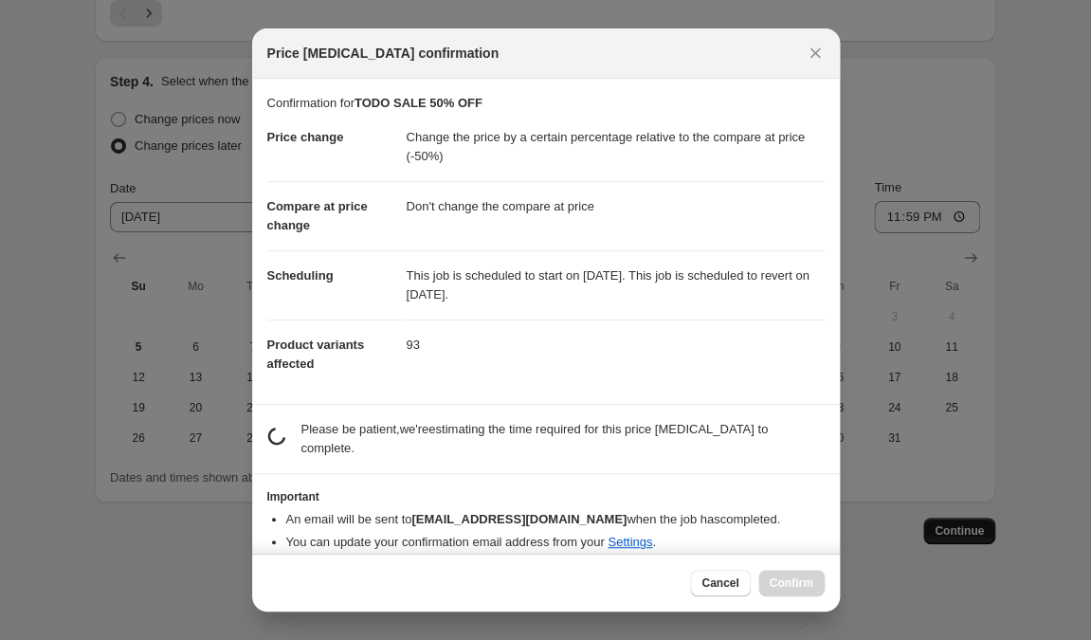
scroll to position [0, 0]
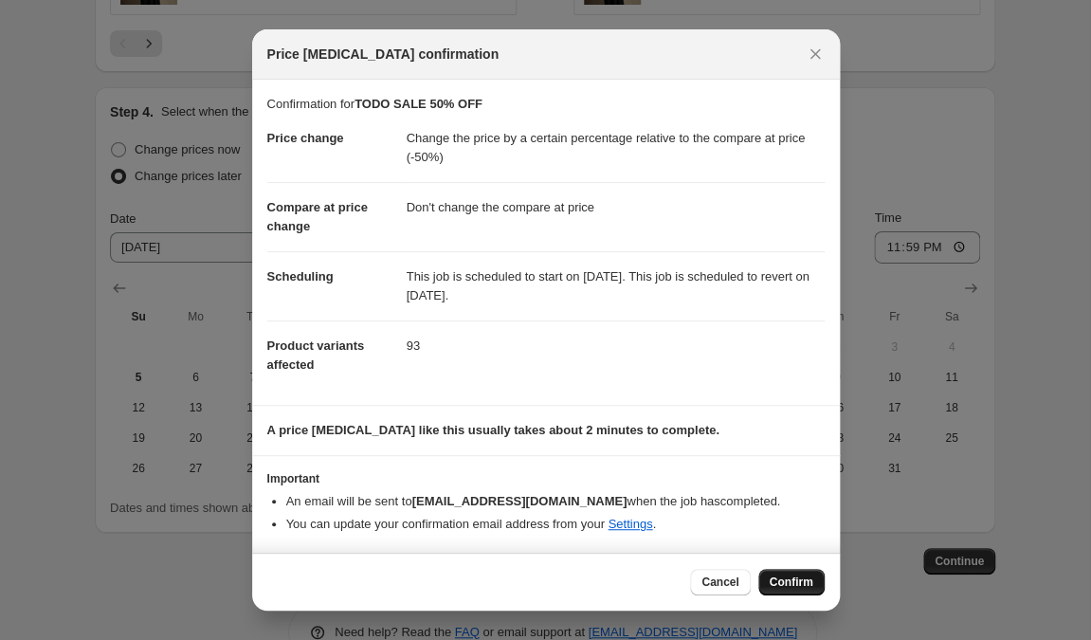
click at [792, 579] on span "Confirm" at bounding box center [792, 582] width 44 height 15
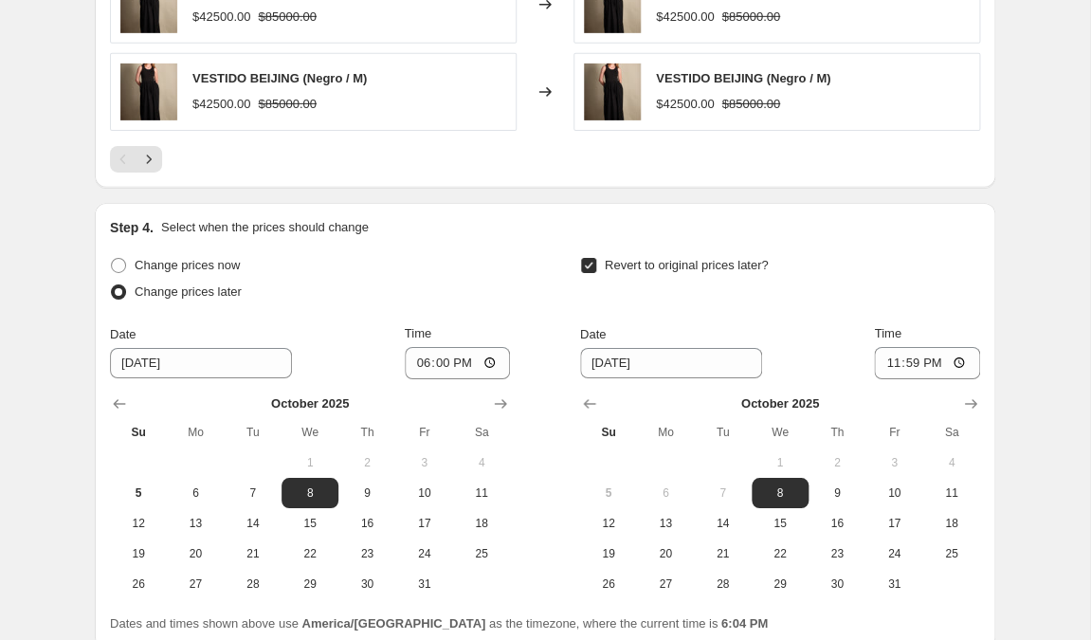
scroll to position [1974, 0]
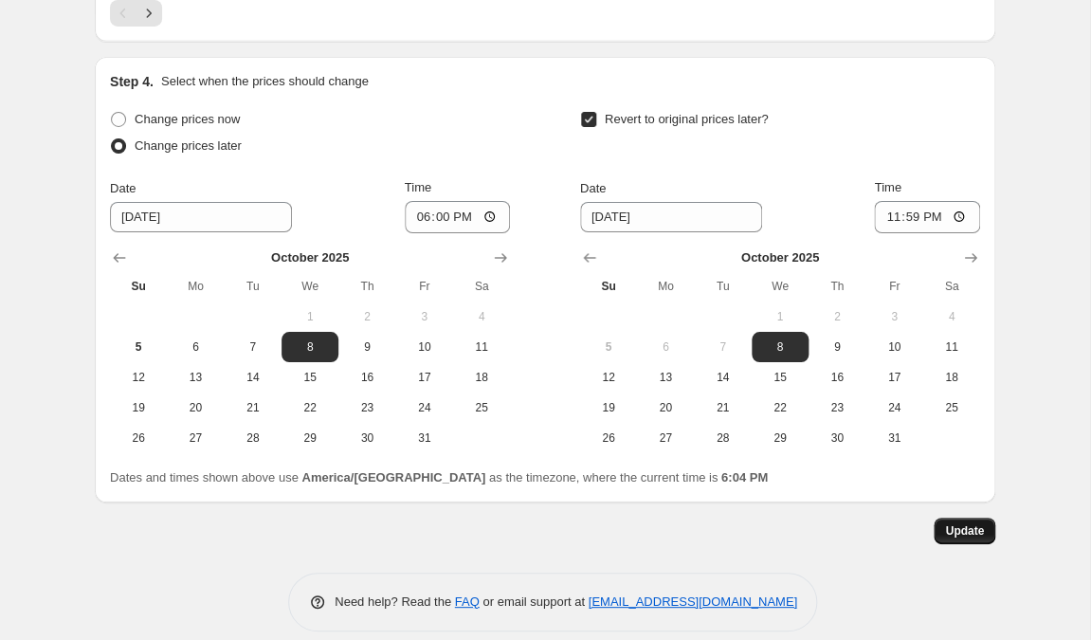
click at [959, 523] on span "Update" at bounding box center [964, 530] width 39 height 15
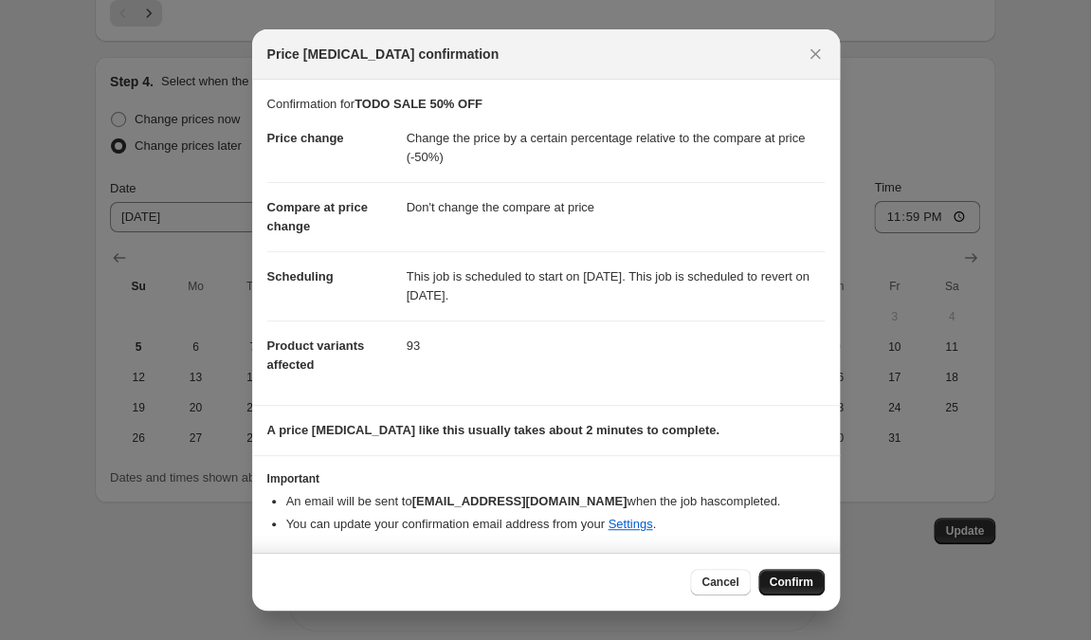
click at [786, 582] on span "Confirm" at bounding box center [792, 582] width 44 height 15
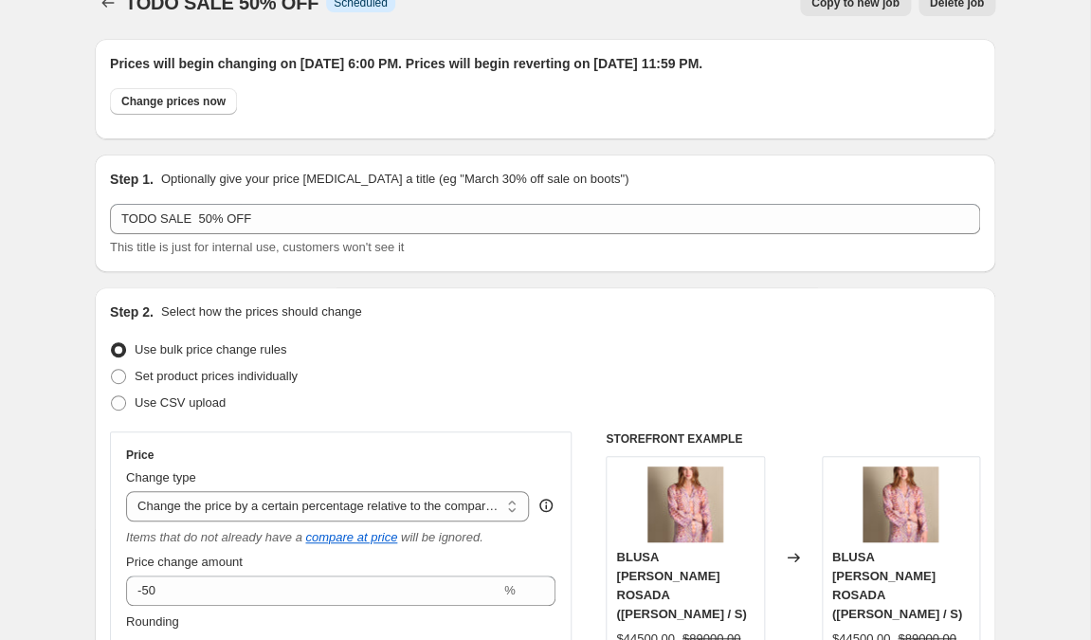
scroll to position [0, 0]
